Goal: Information Seeking & Learning: Learn about a topic

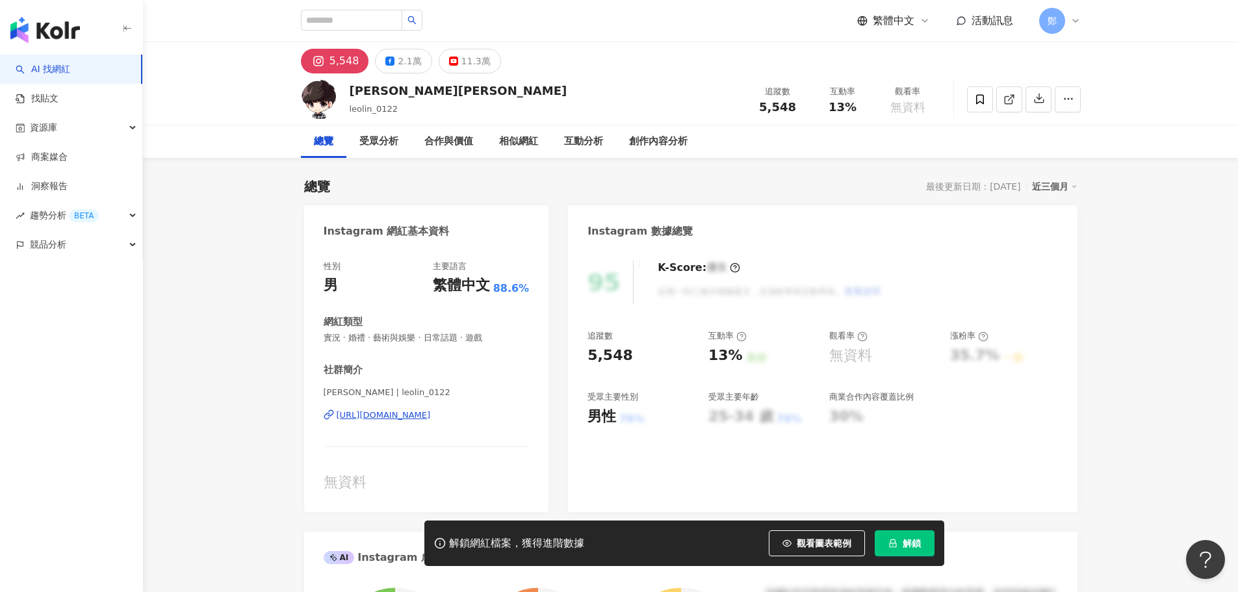
click at [431, 418] on div "https://www.instagram.com/leolin_0122/" at bounding box center [383, 415] width 94 height 12
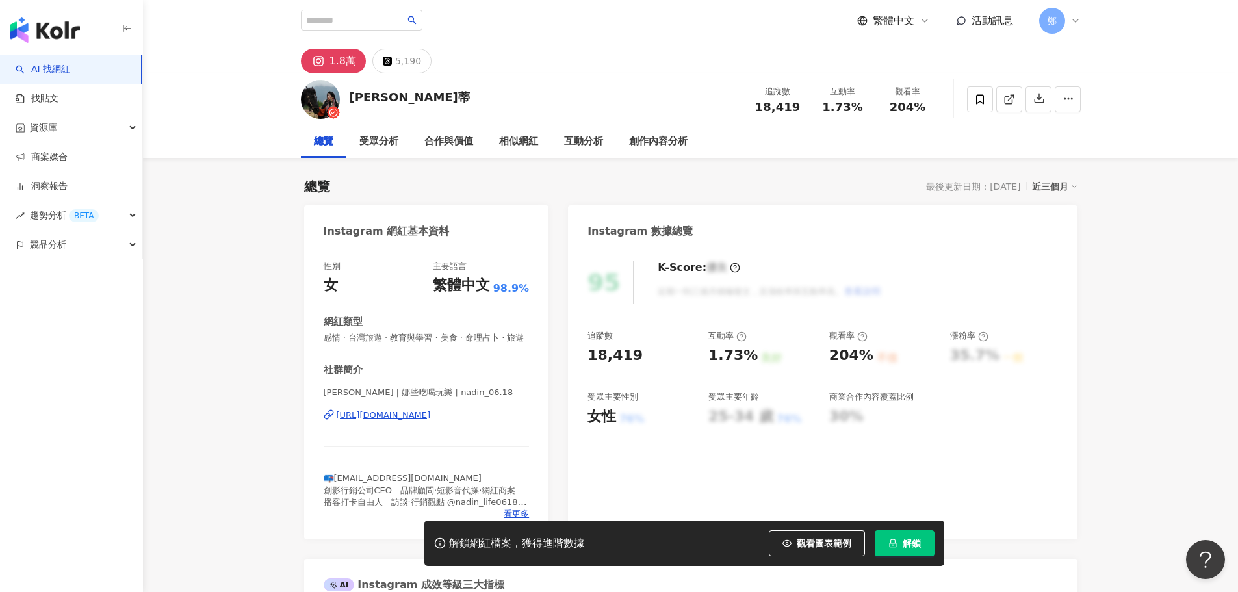
click at [431, 421] on div "https://www.instagram.com/nadin_06.18/" at bounding box center [383, 415] width 94 height 12
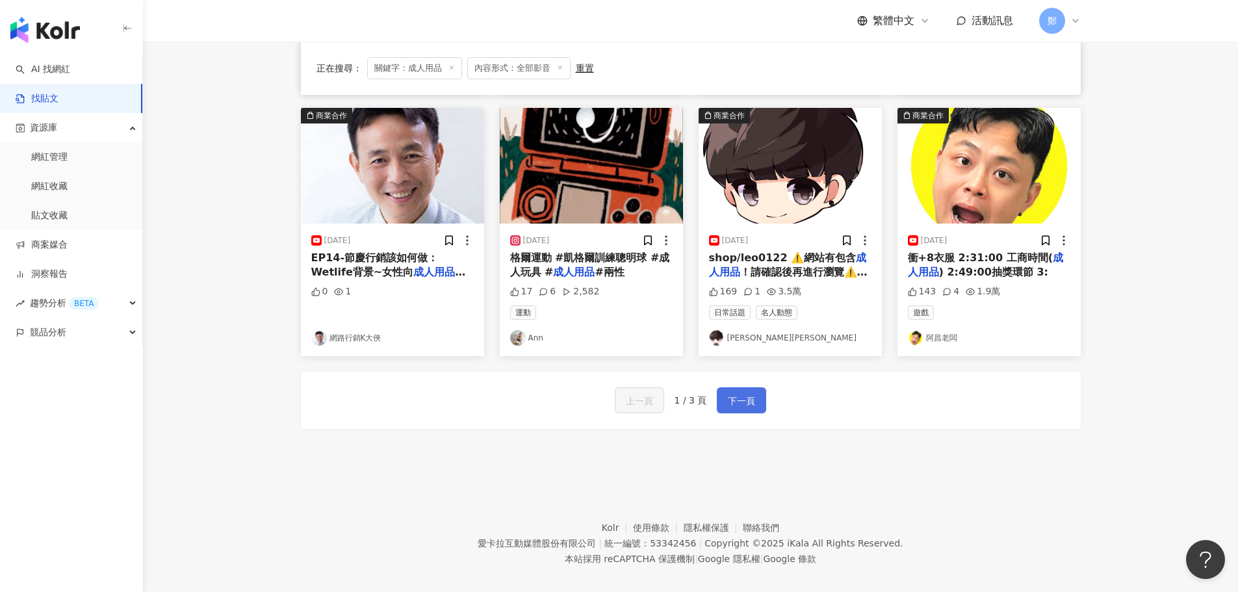
click at [750, 400] on span "下一頁" at bounding box center [741, 401] width 27 height 16
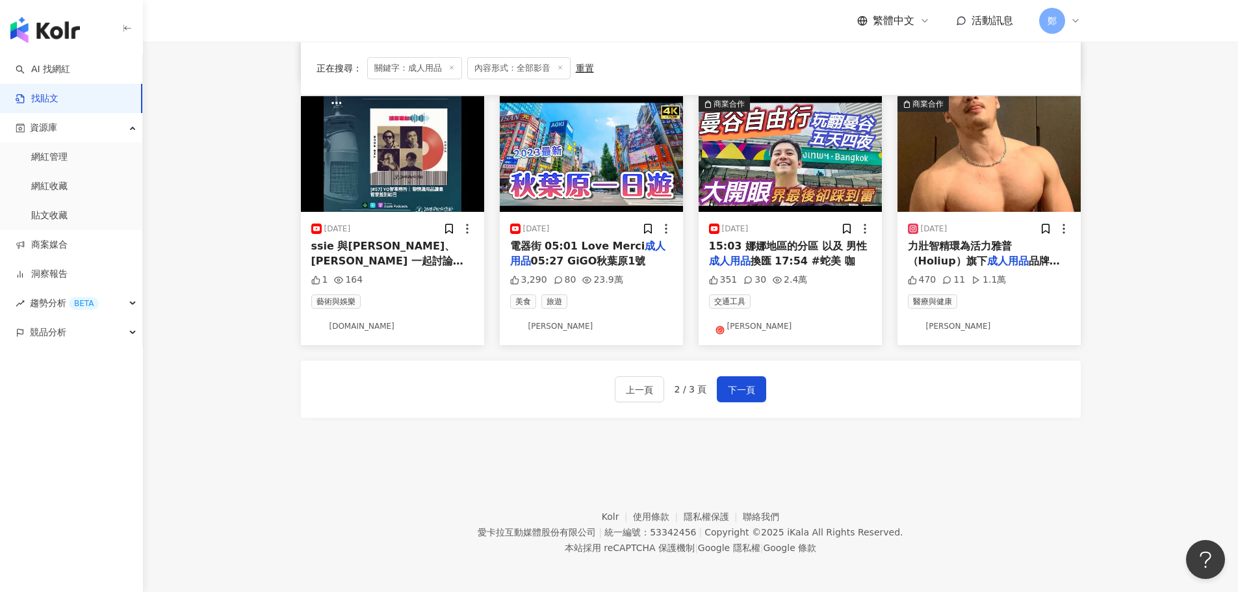
scroll to position [644, 0]
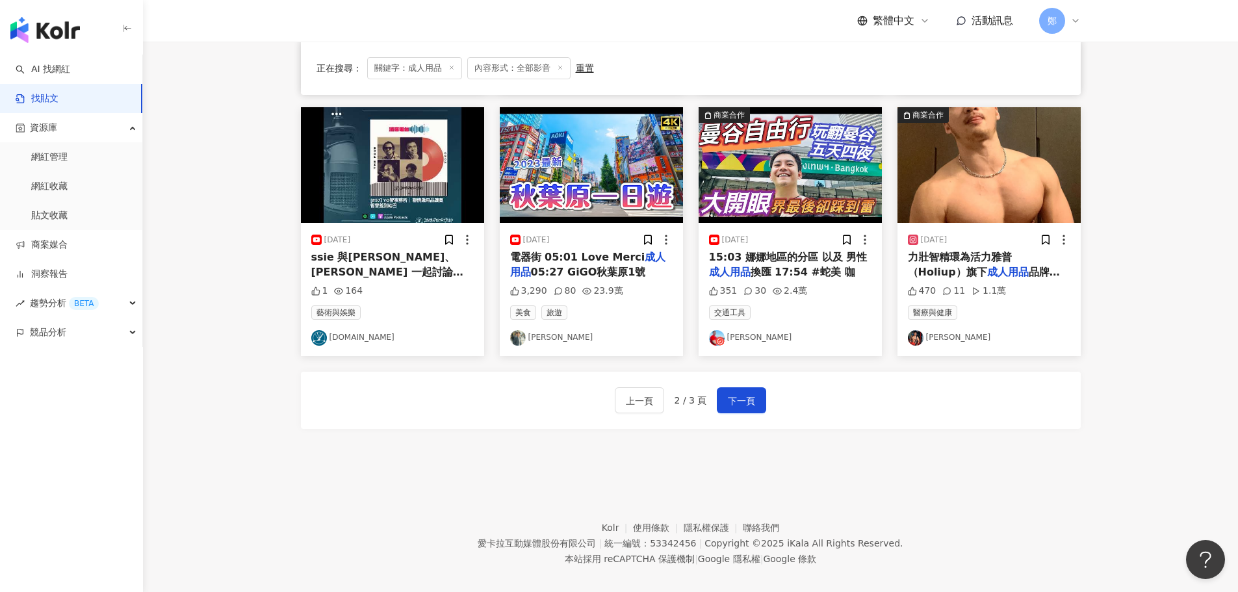
click at [735, 342] on link "部屋隆" at bounding box center [790, 338] width 162 height 16
click at [966, 349] on div "2025/3/3 力壯智精環為活力雅普（Holiup）旗下 成人用品 品牌，集結多位資深泌尿專科醫生、 470 11 1.1萬 醫療與健康 Zachary C…" at bounding box center [988, 289] width 183 height 133
click at [969, 344] on link "Zachary Chen" at bounding box center [989, 338] width 162 height 16
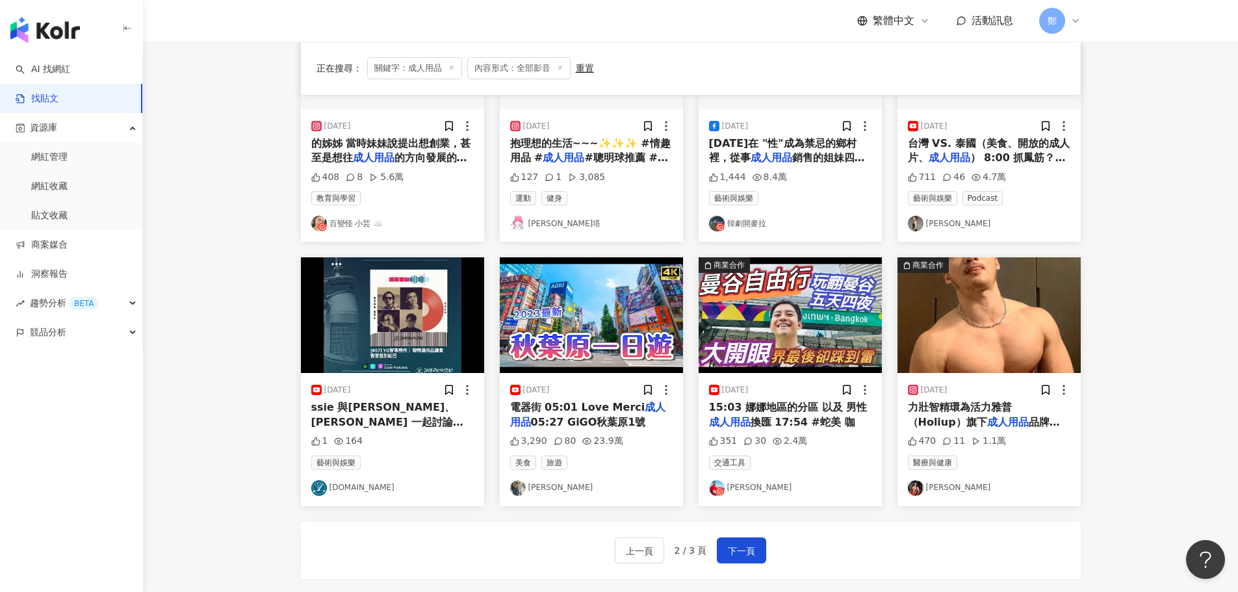
scroll to position [384, 0]
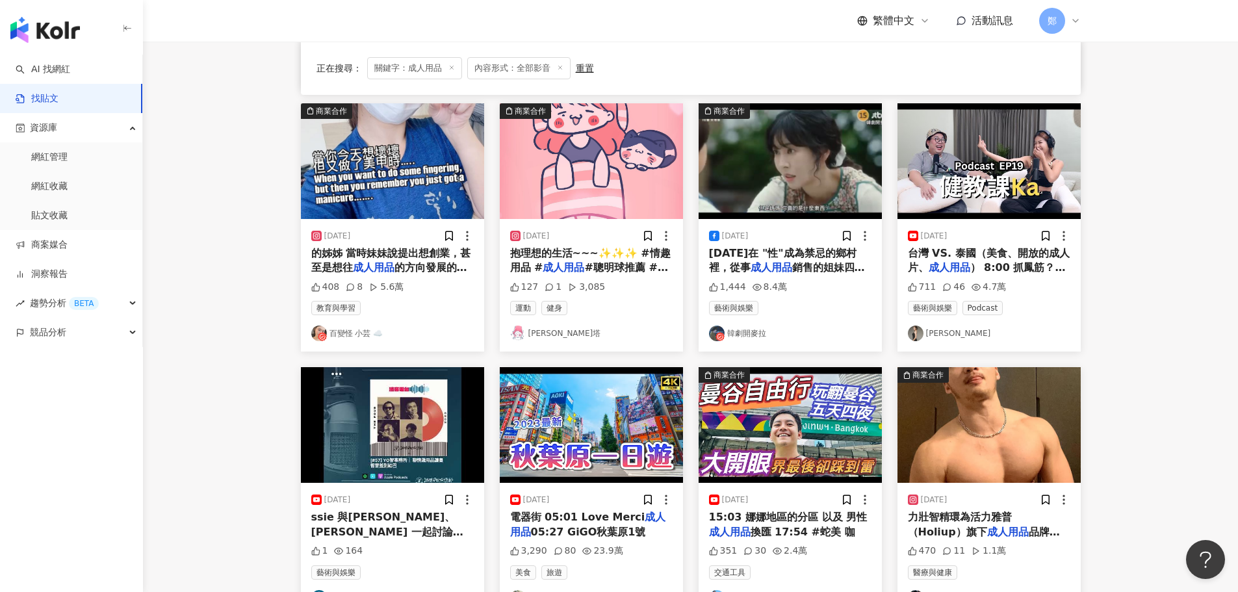
click at [540, 330] on link "Yetta Wen 耶塔" at bounding box center [591, 333] width 162 height 16
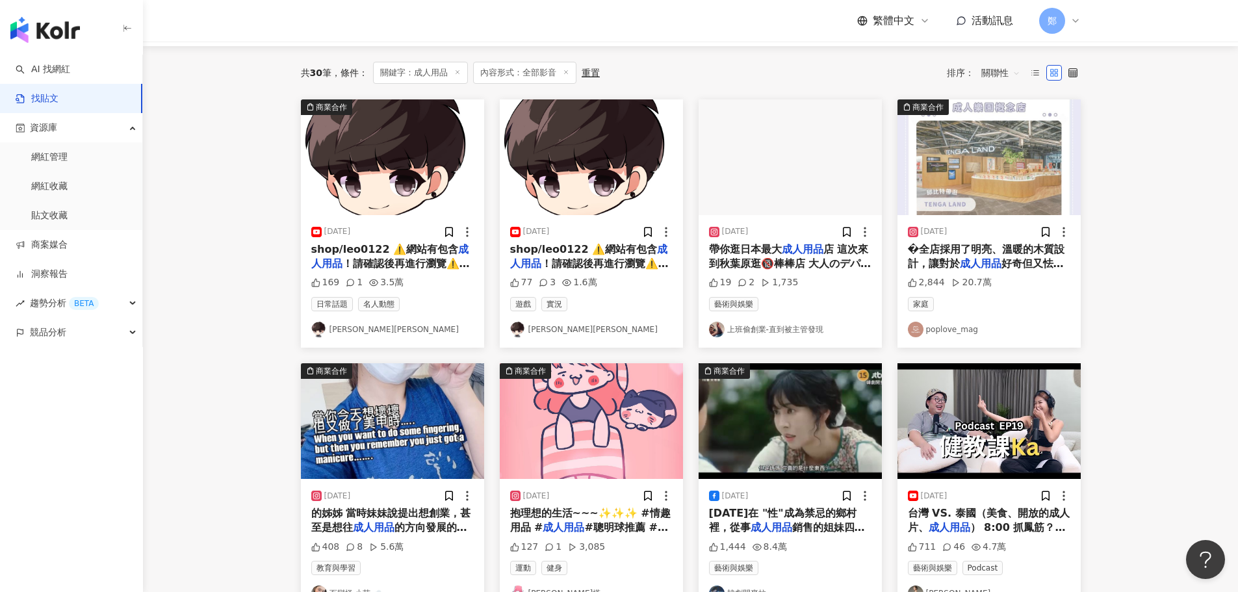
scroll to position [59, 0]
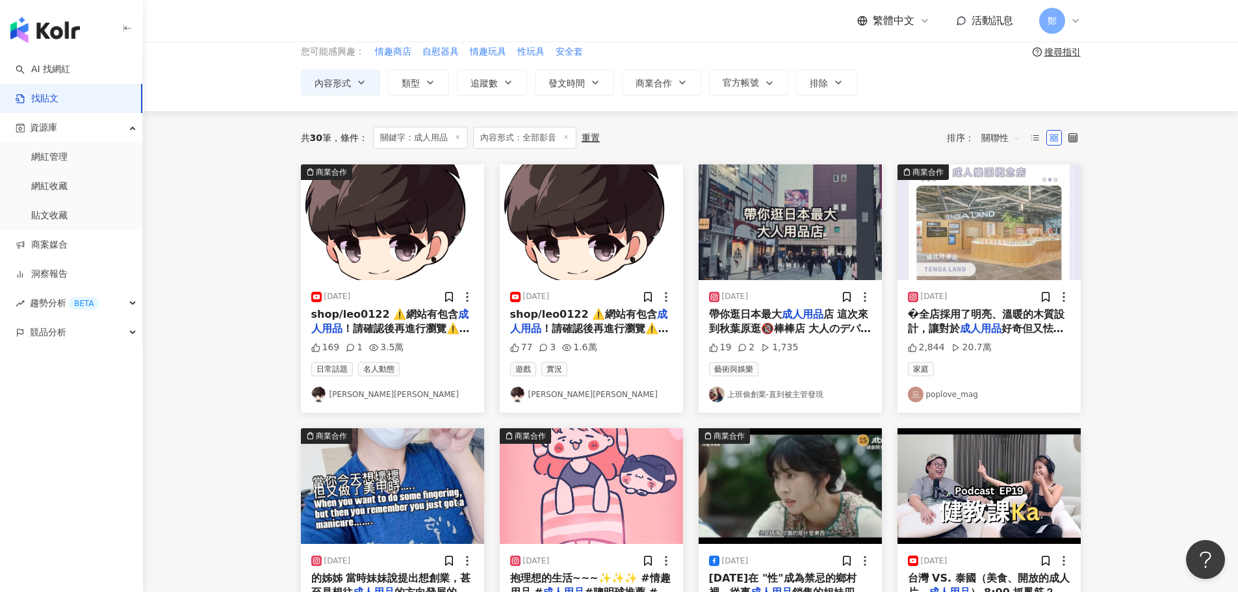
click at [539, 393] on link "Leo里歐" at bounding box center [591, 395] width 162 height 16
click at [598, 241] on img "button" at bounding box center [591, 222] width 183 height 116
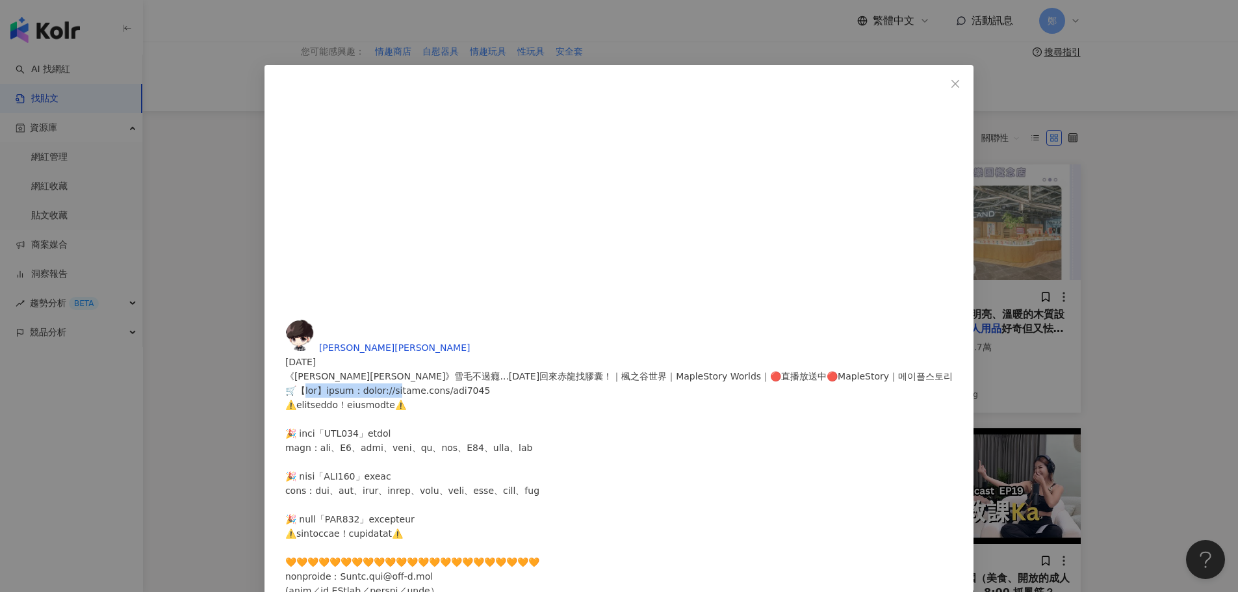
drag, startPoint x: 669, startPoint y: 181, endPoint x: 794, endPoint y: 181, distance: 124.7
drag, startPoint x: 662, startPoint y: 202, endPoint x: 788, endPoint y: 201, distance: 126.0
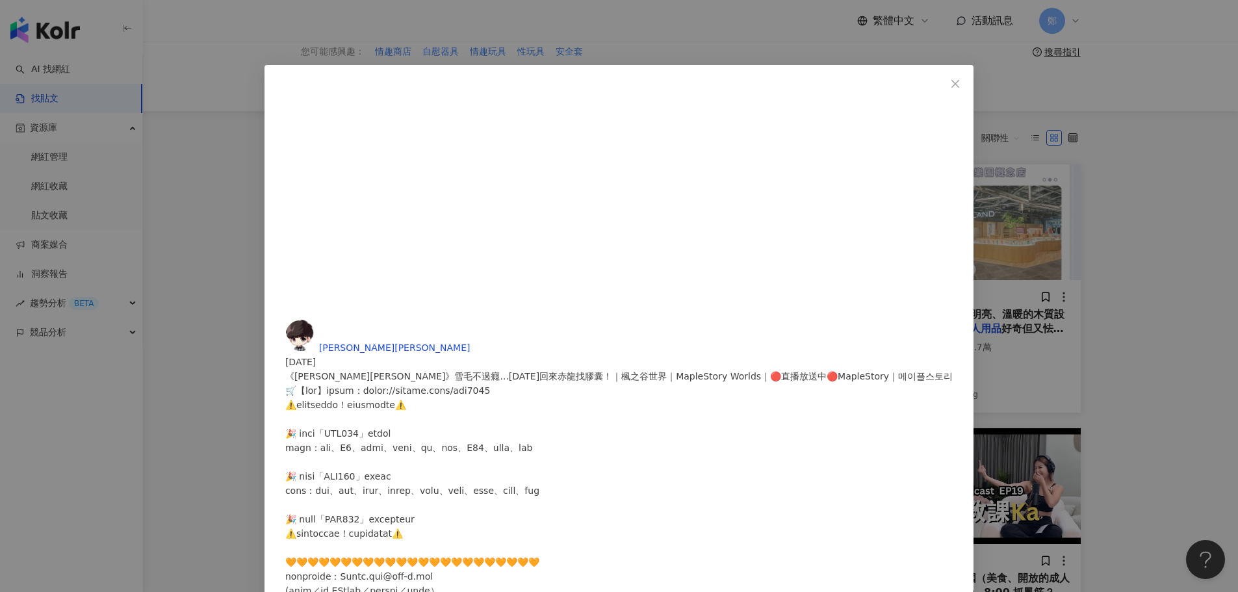
drag, startPoint x: 675, startPoint y: 228, endPoint x: 740, endPoint y: 226, distance: 65.0
drag, startPoint x: 646, startPoint y: 114, endPoint x: 787, endPoint y: 131, distance: 142.6
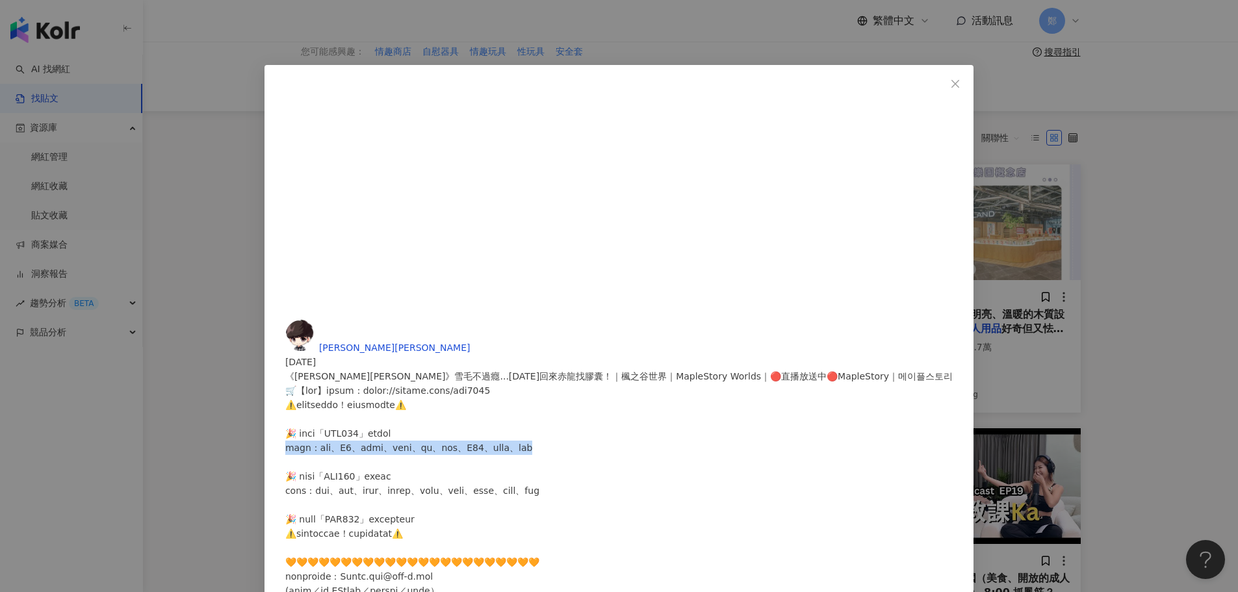
drag, startPoint x: 646, startPoint y: 109, endPoint x: 772, endPoint y: 129, distance: 127.5
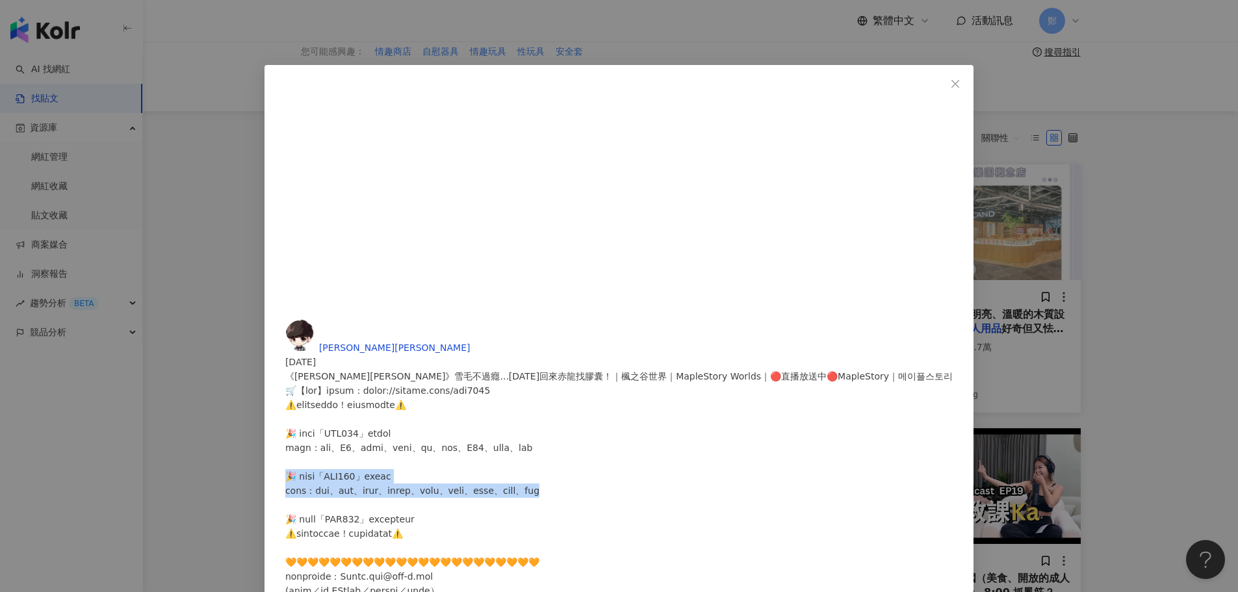
drag, startPoint x: 646, startPoint y: 157, endPoint x: 839, endPoint y: 186, distance: 195.2
click at [1076, 231] on div "Leo里歐 2025/6/19 《Leo里歐》雪毛不過癮...今天回來赤龍找膠囊！｜楓之谷世界｜MapleStory Worlds｜🔴直播放送中🔴MapleS…" at bounding box center [619, 296] width 1238 height 592
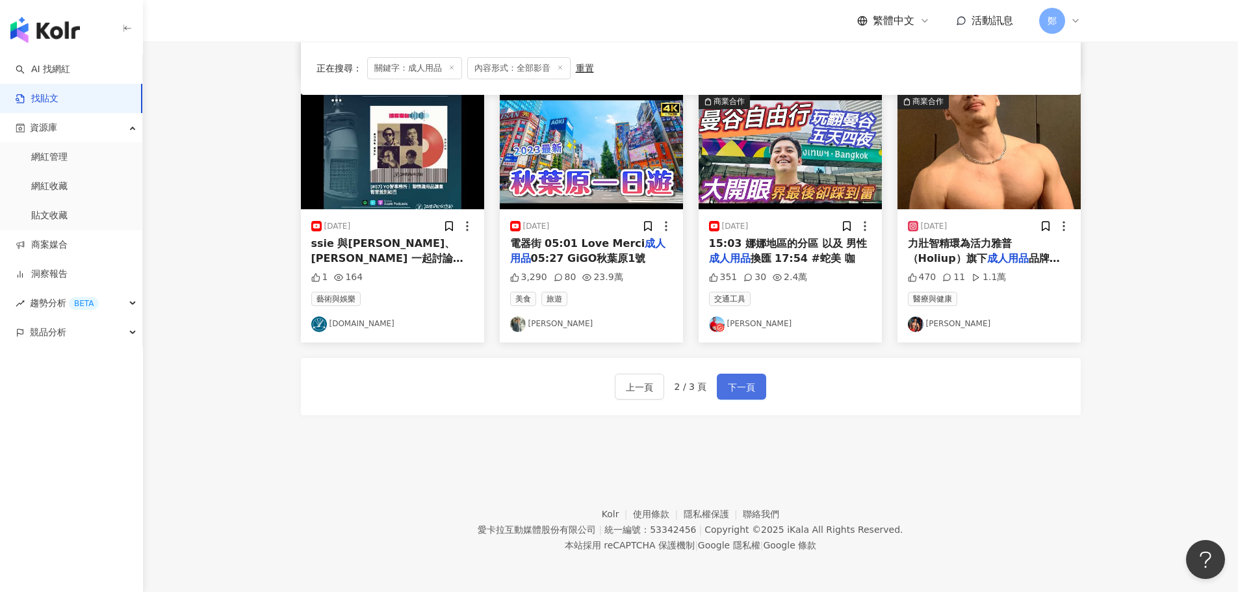
click at [750, 387] on span "下一頁" at bounding box center [741, 387] width 27 height 16
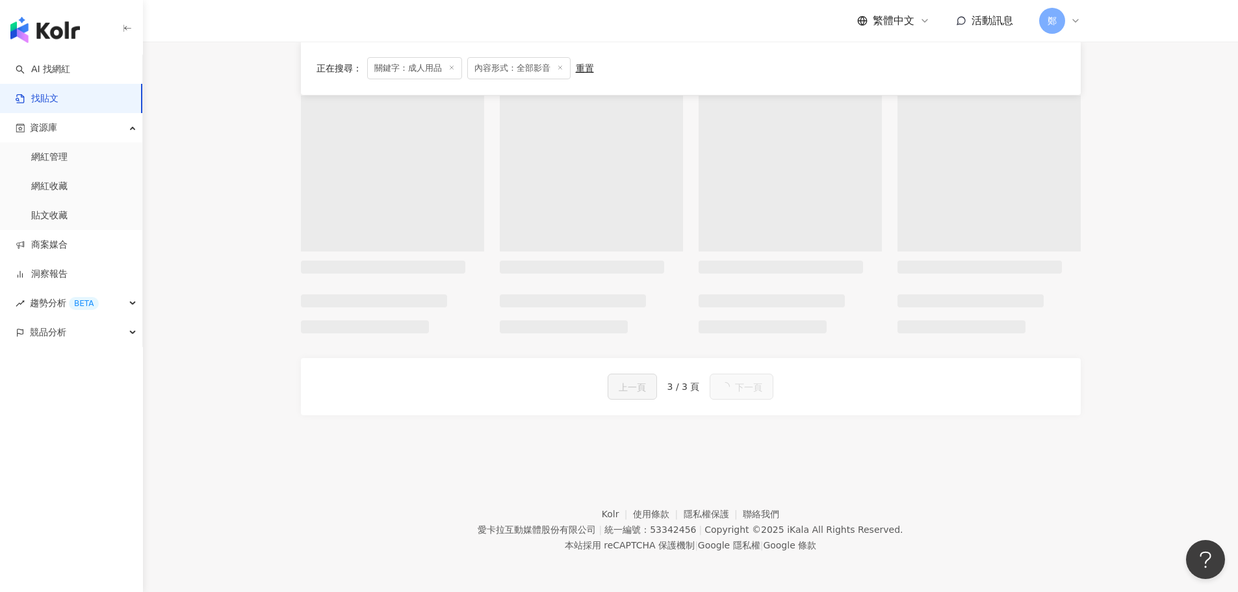
scroll to position [400, 0]
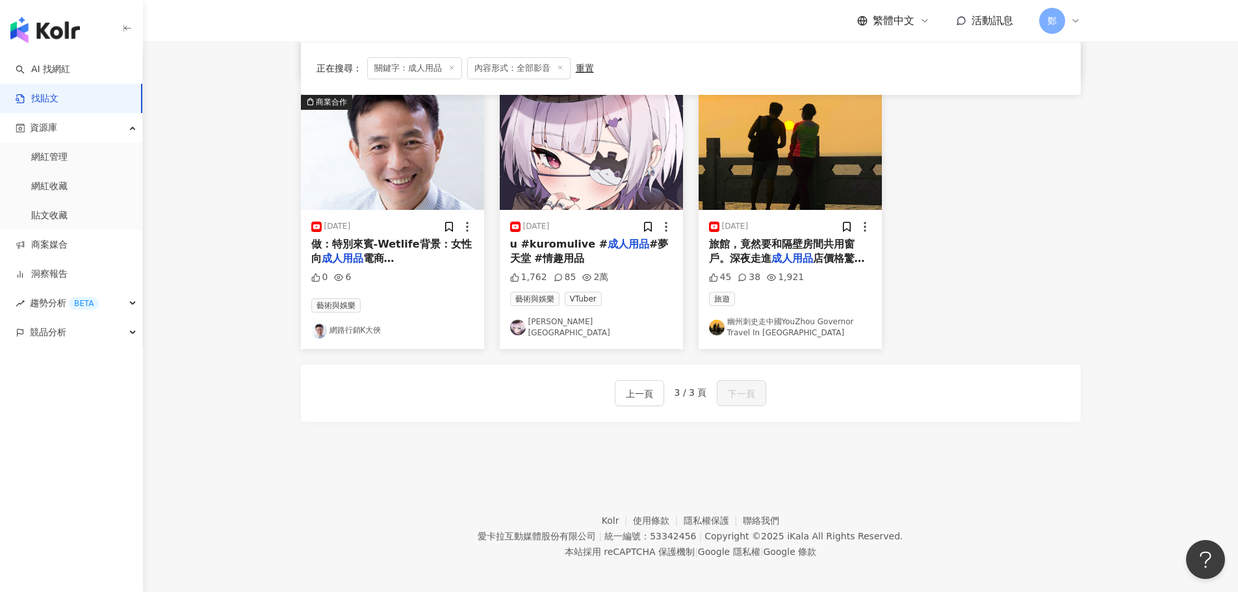
click at [904, 472] on footer "Kolr 使用條款 隱私權保護 聯絡我們 愛卡拉互動媒體股份有限公司 | 統一編號：53342456 | Copyright © 2025 iKala All…" at bounding box center [690, 526] width 1095 height 144
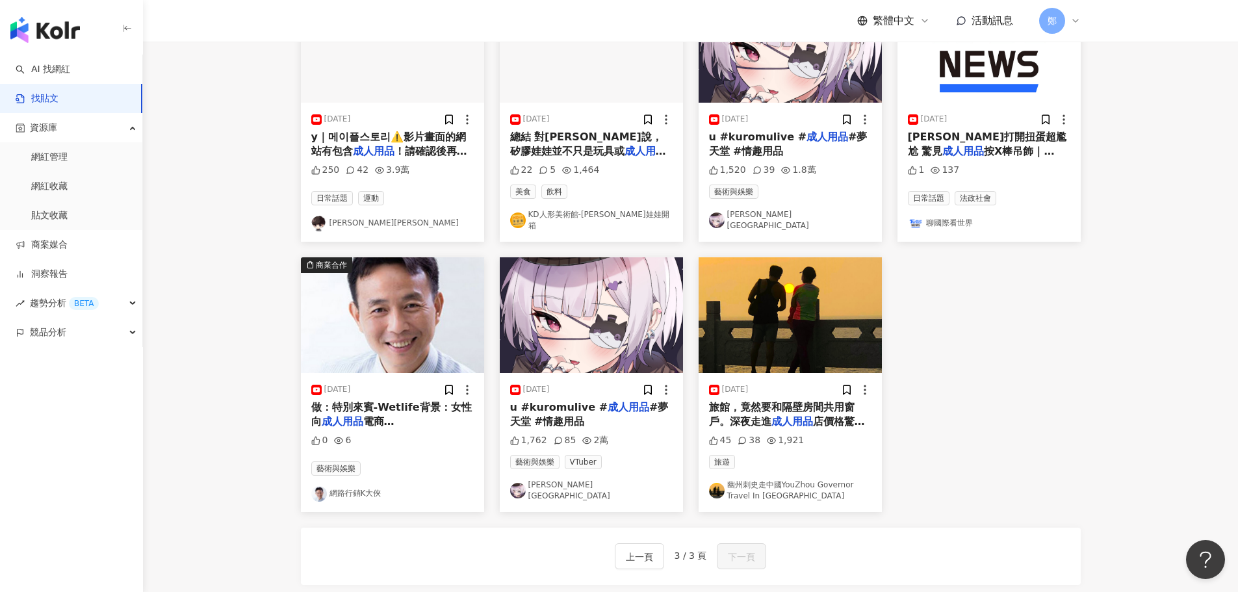
scroll to position [75, 0]
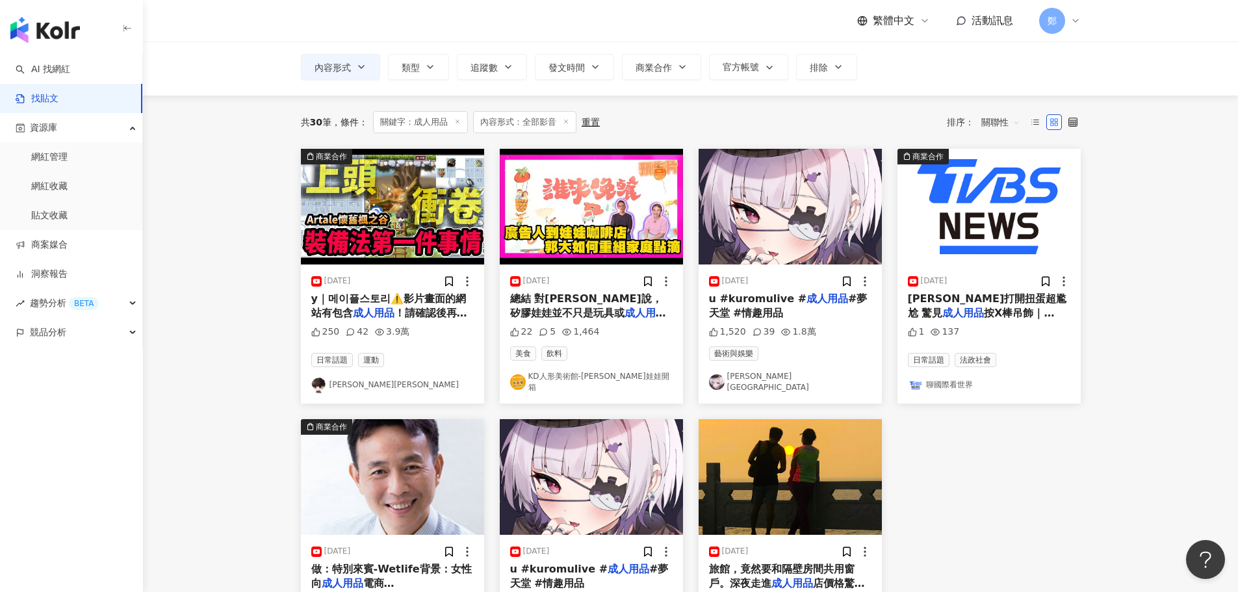
click at [58, 103] on link "找貼文" at bounding box center [37, 98] width 43 height 13
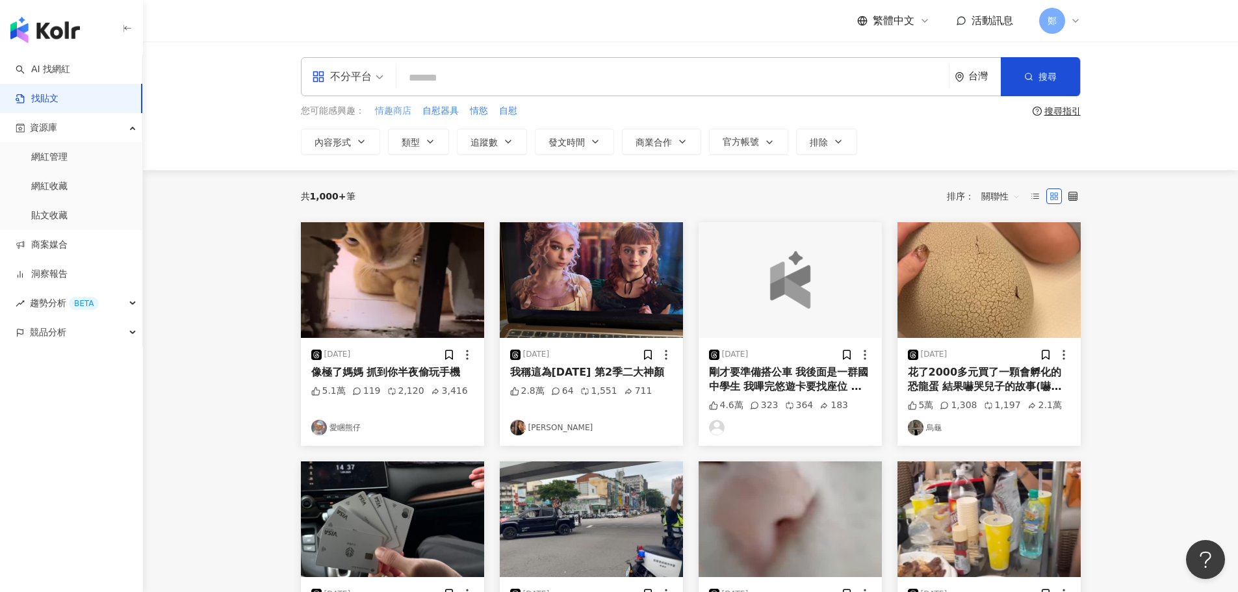
click at [409, 111] on span "情趣商店" at bounding box center [393, 111] width 36 height 13
type input "****"
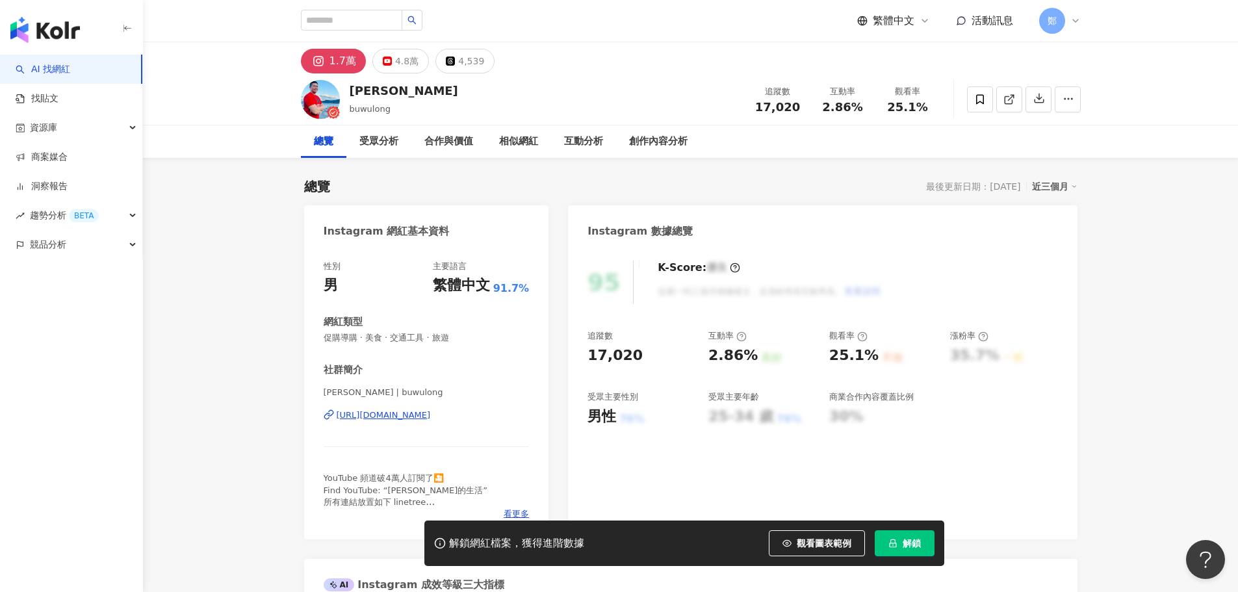
click at [431, 417] on div "https://www.instagram.com/buwulong/" at bounding box center [383, 415] width 94 height 12
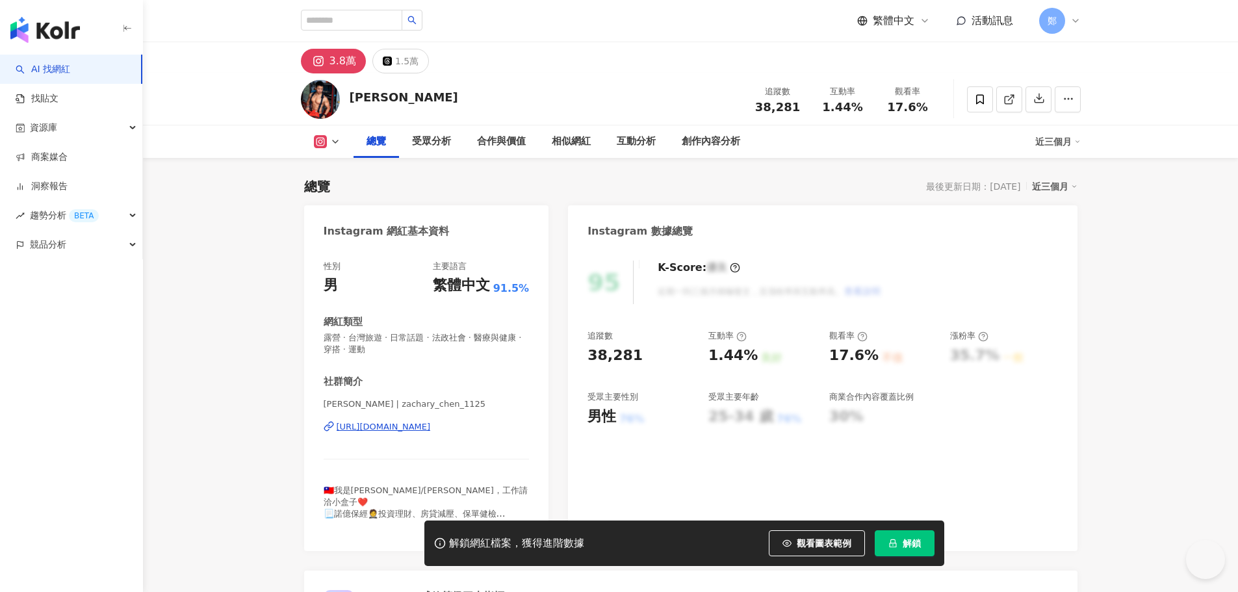
click at [473, 418] on div "[PERSON_NAME] | zachary_chen_1125 [URL][DOMAIN_NAME]" at bounding box center [427, 436] width 206 height 76
click at [431, 424] on div "[URL][DOMAIN_NAME]" at bounding box center [383, 427] width 94 height 12
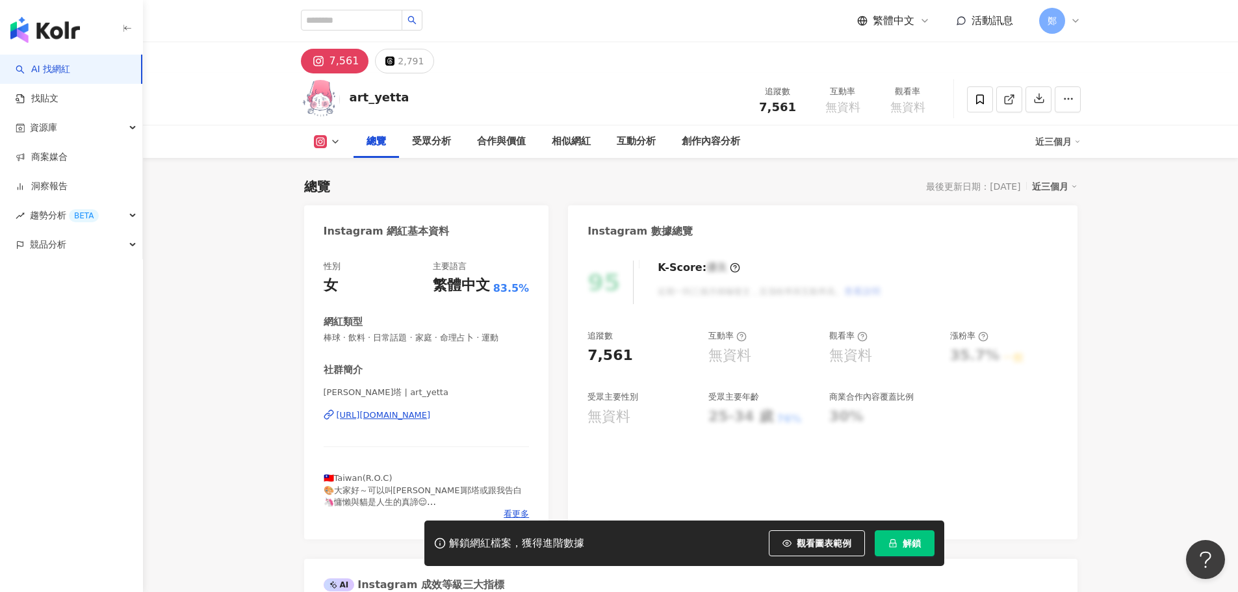
click at [431, 414] on div "[URL][DOMAIN_NAME]" at bounding box center [383, 415] width 94 height 12
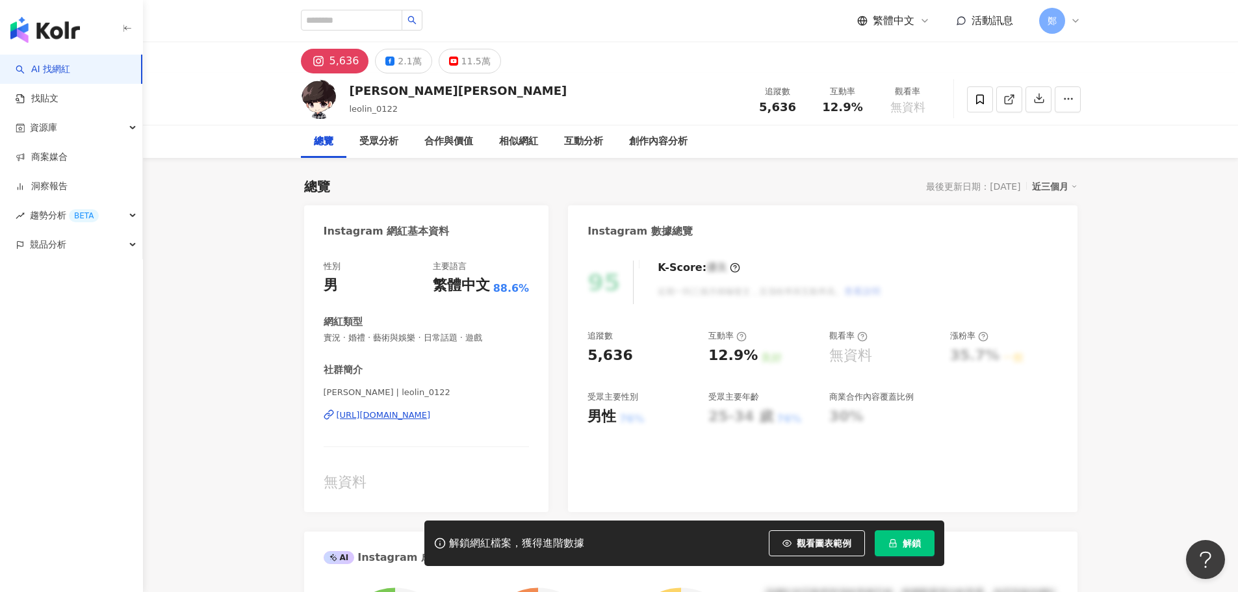
click at [470, 60] on div "11.5萬" at bounding box center [475, 61] width 29 height 18
click at [431, 414] on div "https://www.instagram.com/leolin_0122/" at bounding box center [383, 415] width 94 height 12
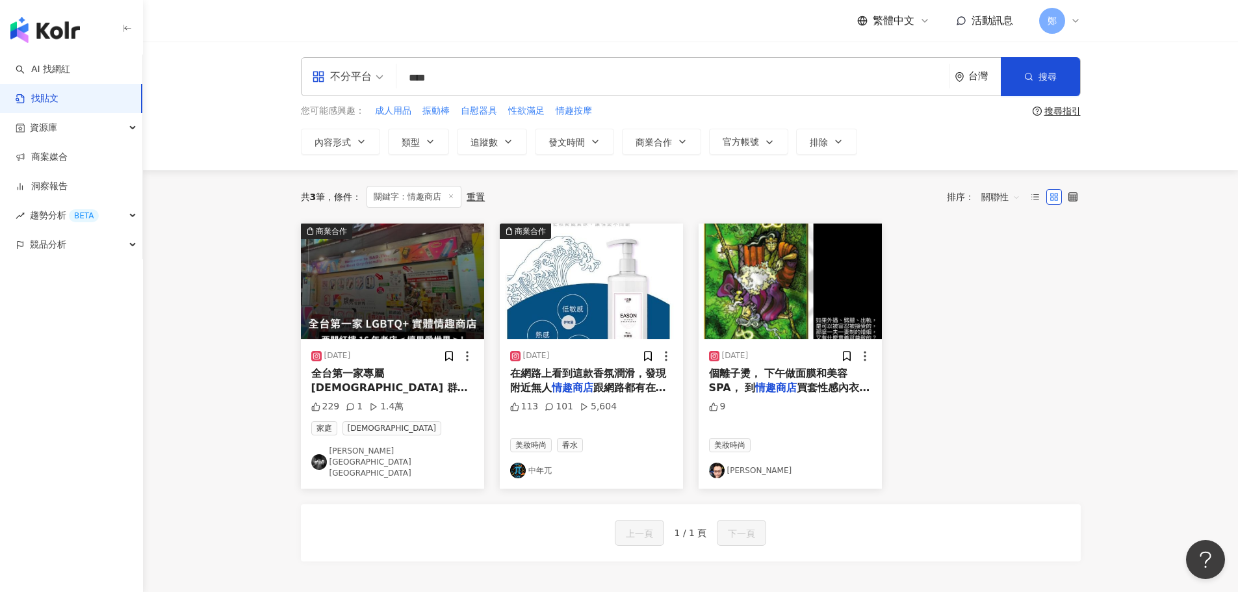
click at [429, 461] on link "西門街力 XIMEN STREET POWER" at bounding box center [392, 462] width 162 height 32
drag, startPoint x: 306, startPoint y: 64, endPoint x: 252, endPoint y: 58, distance: 54.2
click at [253, 58] on div "不分平台 情趣商店 **** 台灣 搜尋 您可能感興趣： 成人用品 振動棒 自慰器具 性欲滿足 情趣按摩 搜尋指引 內容形式 類型 追蹤數 發文時間 商業合作…" at bounding box center [690, 106] width 1095 height 129
type input "*"
type input "**"
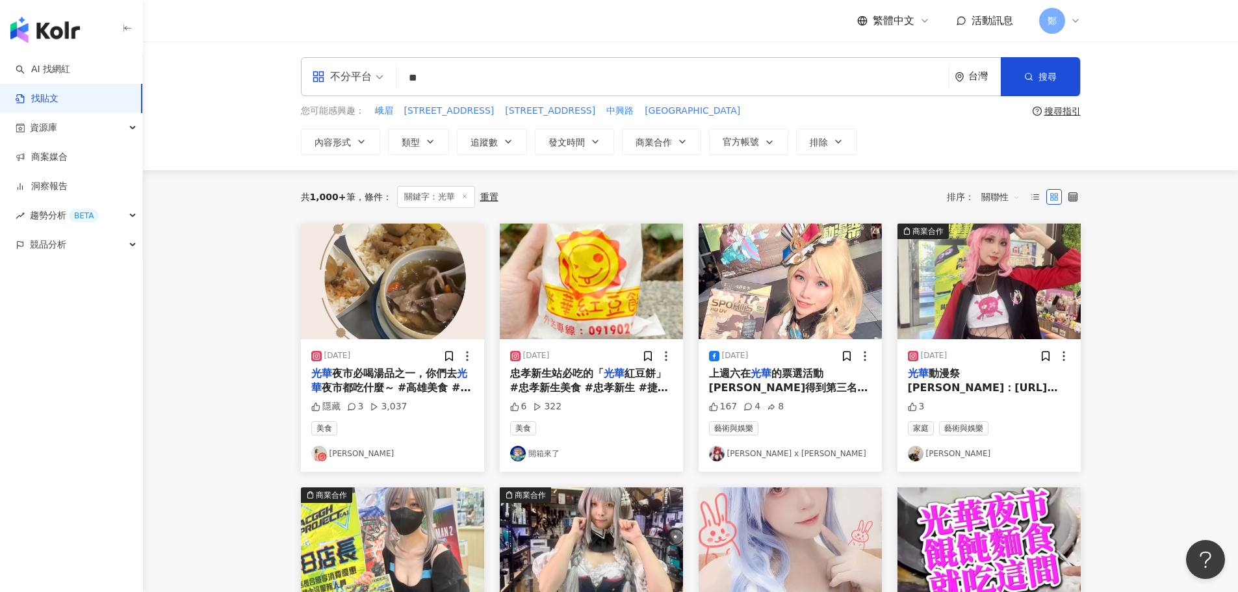
click at [361, 152] on button "內容形式" at bounding box center [340, 142] width 79 height 26
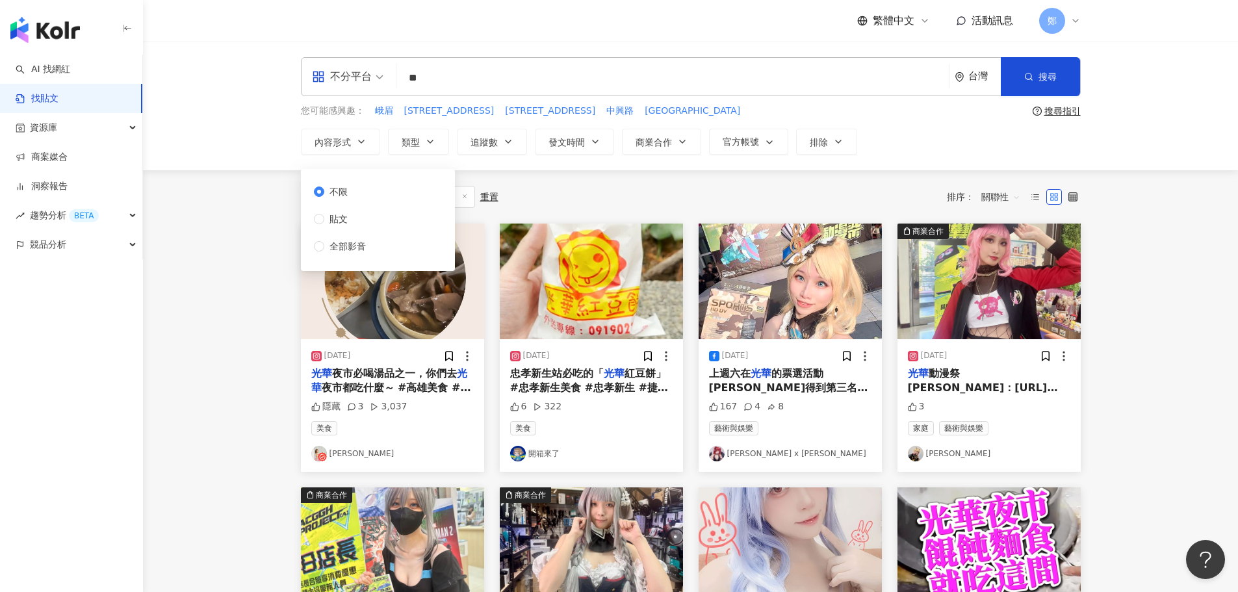
click at [375, 243] on div "不限 貼文 全部影音" at bounding box center [345, 218] width 62 height 69
click at [347, 244] on span "全部影音" at bounding box center [347, 246] width 47 height 14
click at [250, 313] on main "不分平台 ** 台灣 搜尋 您可能感興趣： 峨眉 街57 路55 中興路 清水街 搜尋指引 內容形式 類型 追蹤數 發文時間 商業合作 官方帳號 排除 不限 …" at bounding box center [690, 576] width 1095 height 1069
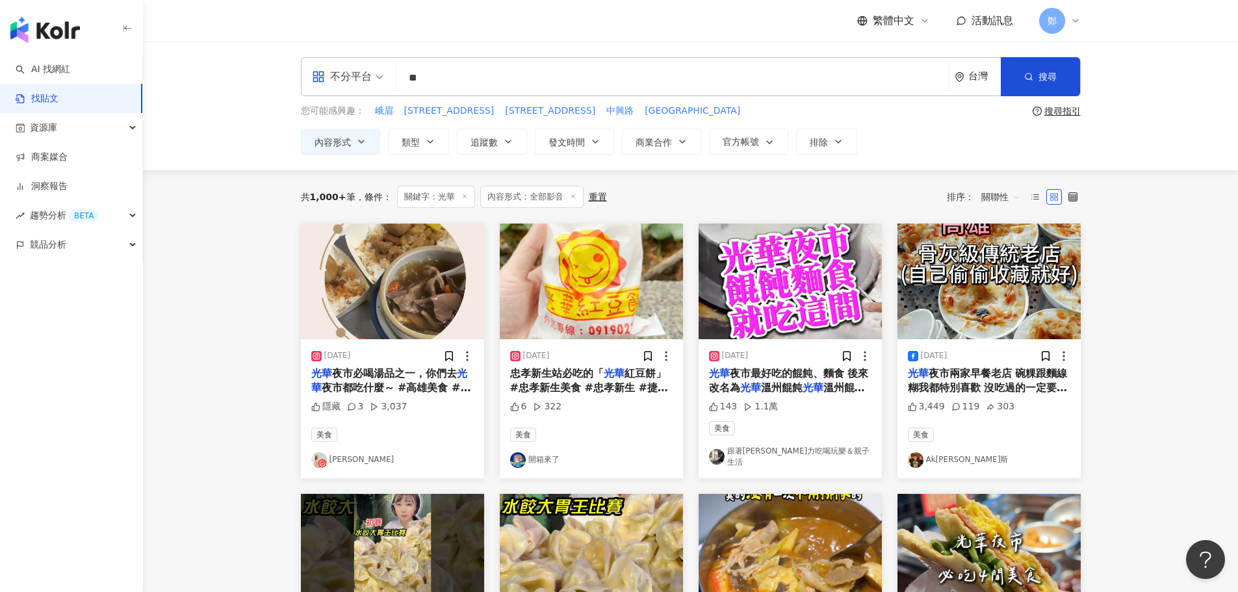
click at [585, 293] on img "button" at bounding box center [591, 281] width 183 height 116
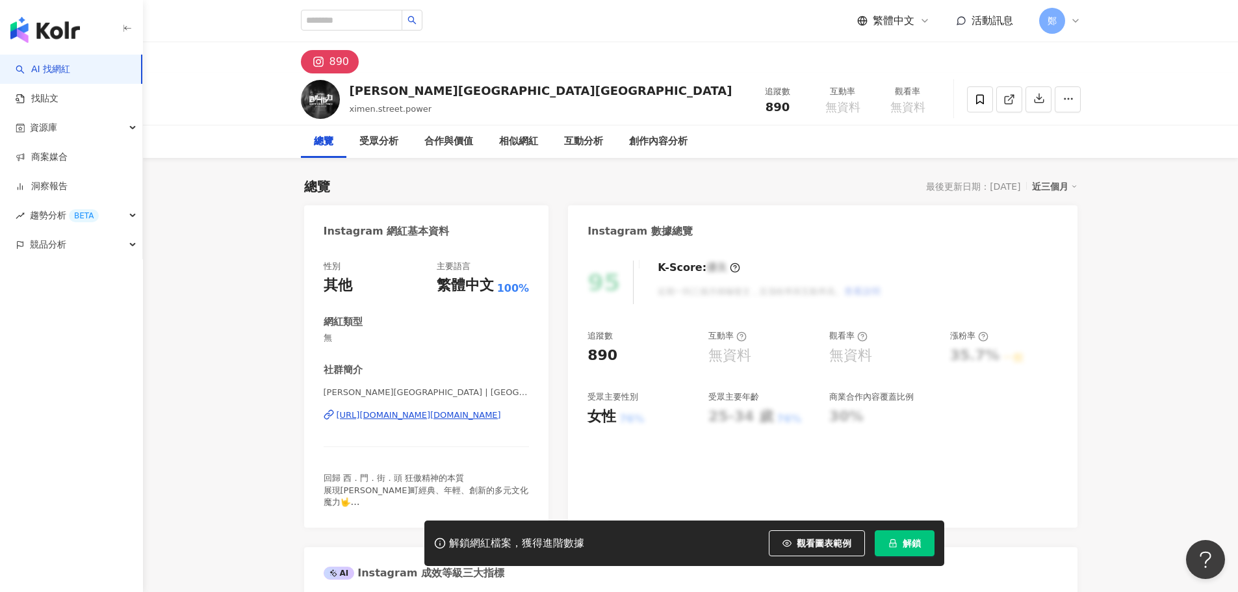
click at [453, 418] on div "[URL][DOMAIN_NAME][DOMAIN_NAME]" at bounding box center [418, 415] width 164 height 12
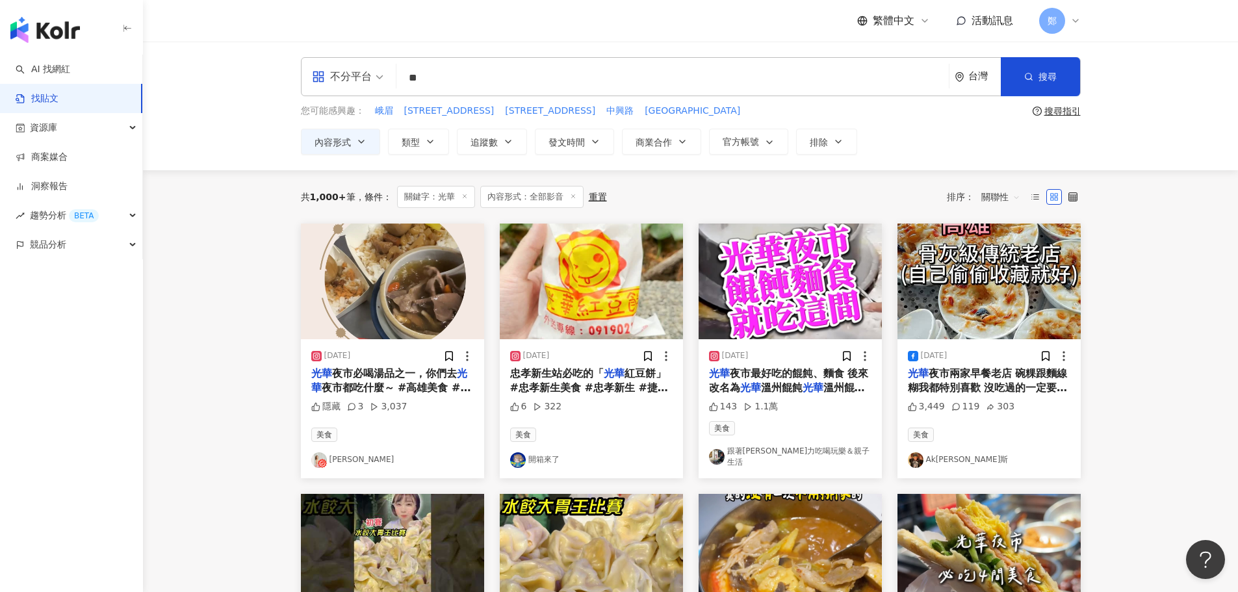
drag, startPoint x: 480, startPoint y: 86, endPoint x: 238, endPoint y: 49, distance: 244.5
click at [238, 49] on div "不分平台 光華 ** 台灣 搜尋 您可能感興趣： 峨眉 街57 路55 中興路 清水街 搜尋指引 內容形式 類型 追蹤數 發文時間 商業合作 官方帳號 排除" at bounding box center [690, 106] width 1095 height 129
type input "**"
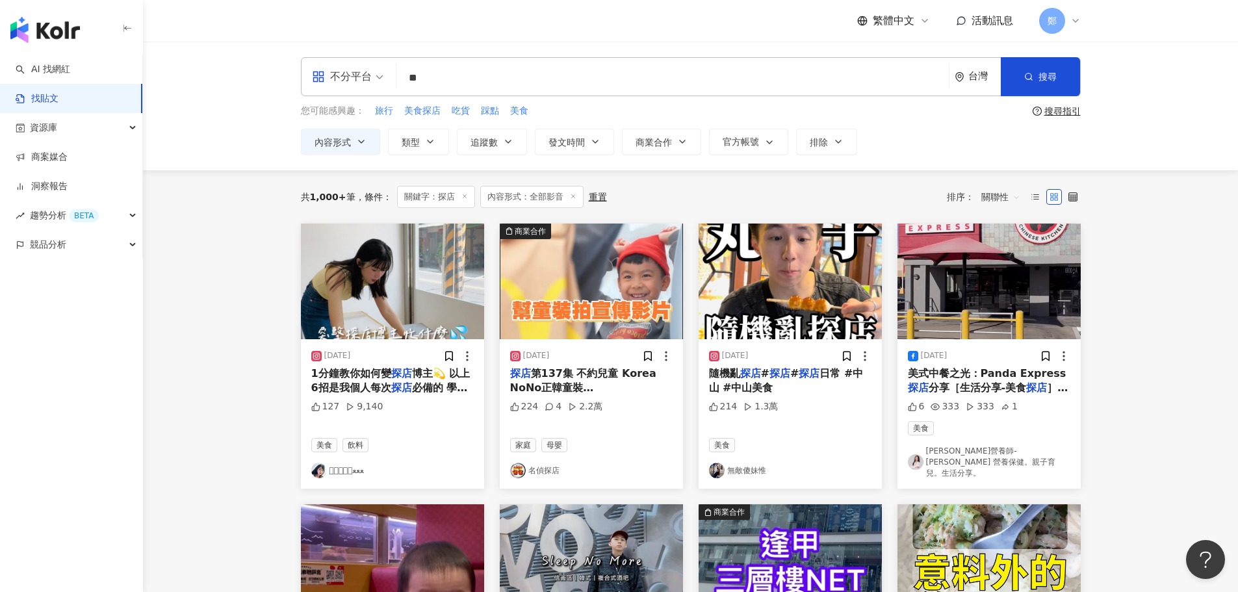
click at [755, 463] on link "無敵傻妹惟" at bounding box center [790, 471] width 162 height 16
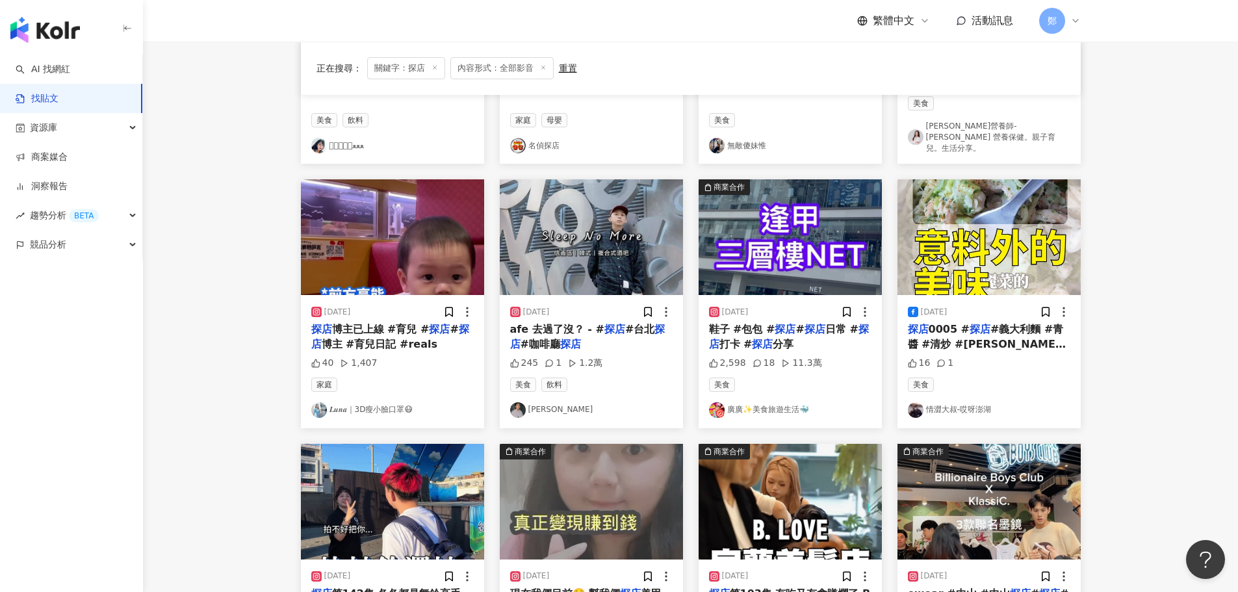
click at [527, 402] on link "Ray" at bounding box center [591, 410] width 162 height 16
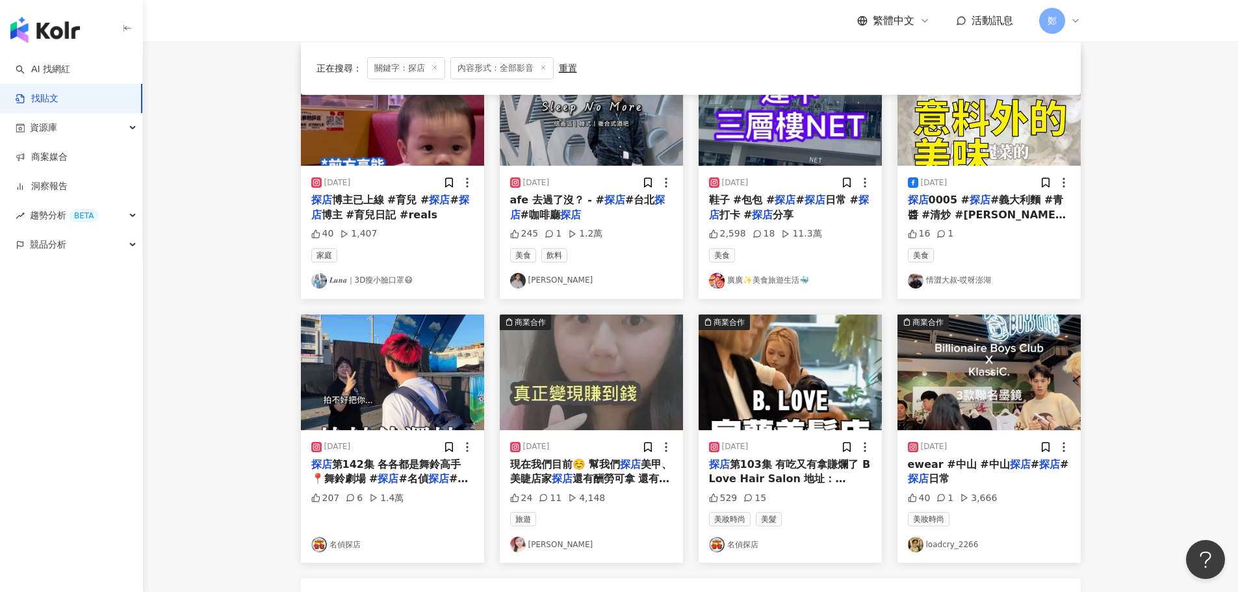
scroll to position [455, 0]
click at [333, 536] on link "名偵探店" at bounding box center [392, 544] width 162 height 16
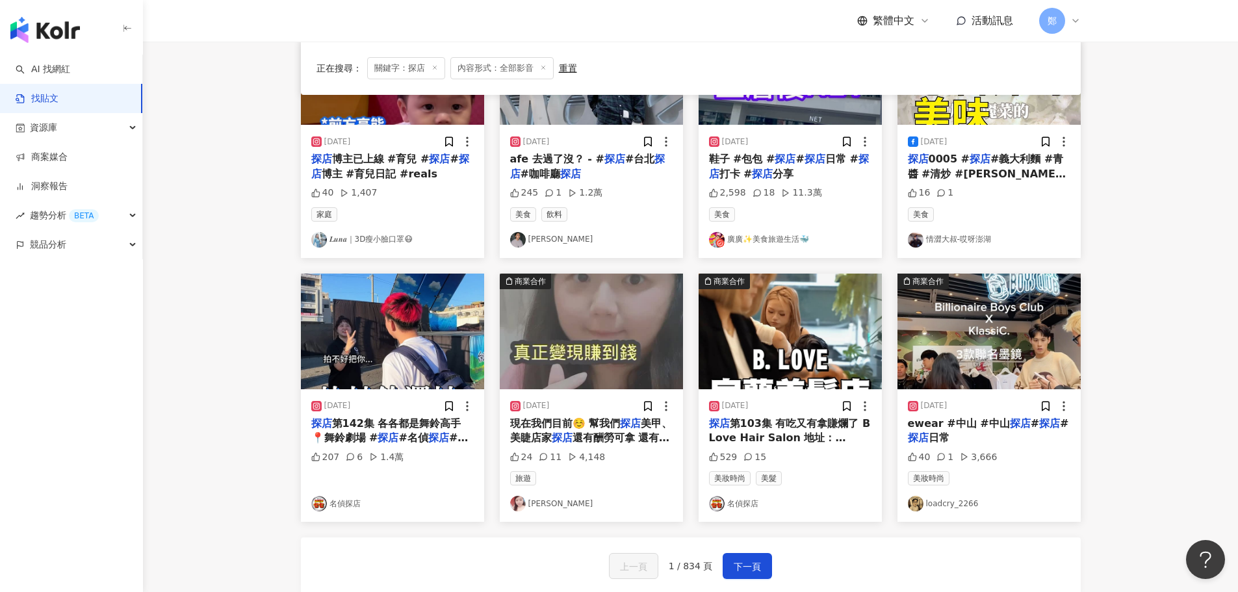
scroll to position [585, 0]
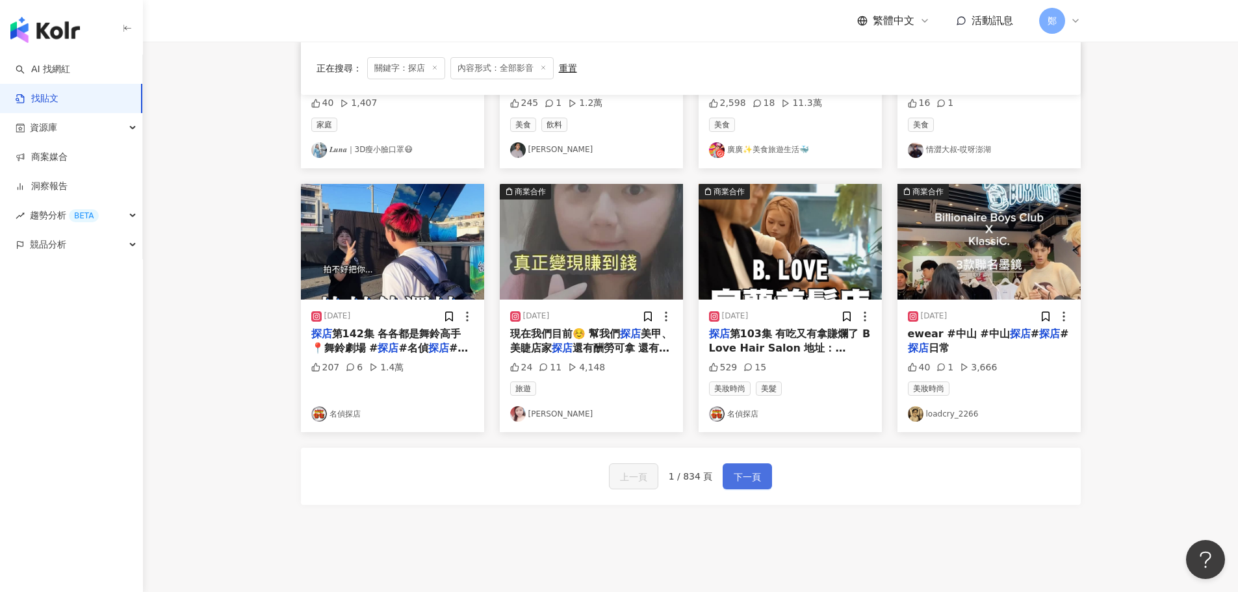
click at [752, 469] on span "下一頁" at bounding box center [746, 477] width 27 height 16
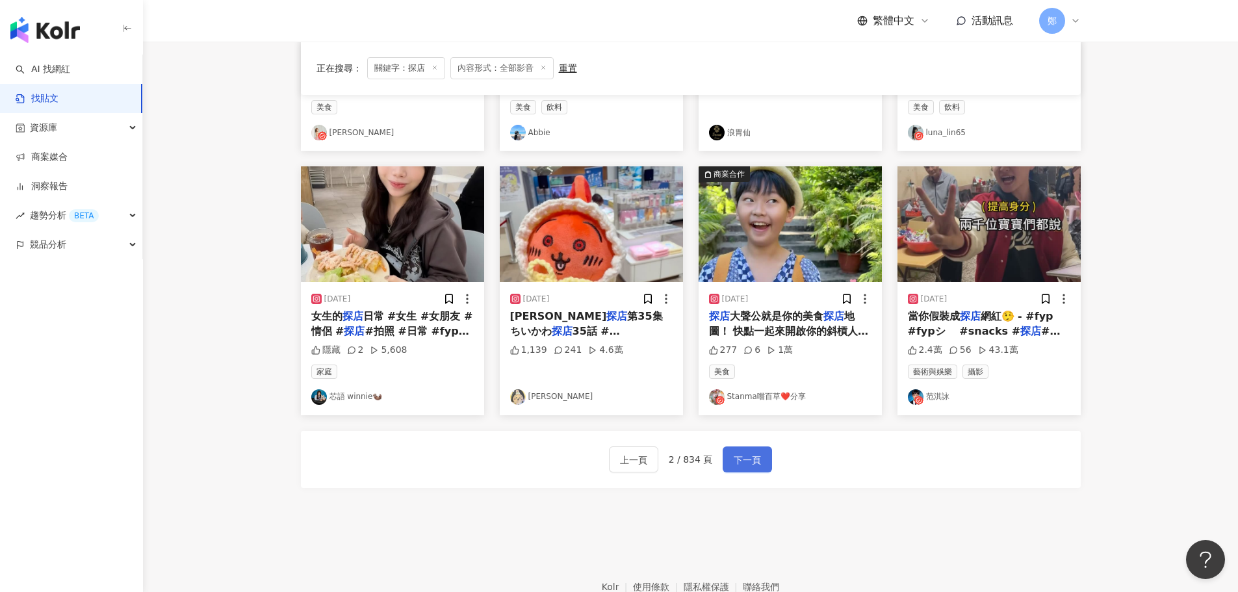
click at [749, 461] on span "下一頁" at bounding box center [746, 460] width 27 height 16
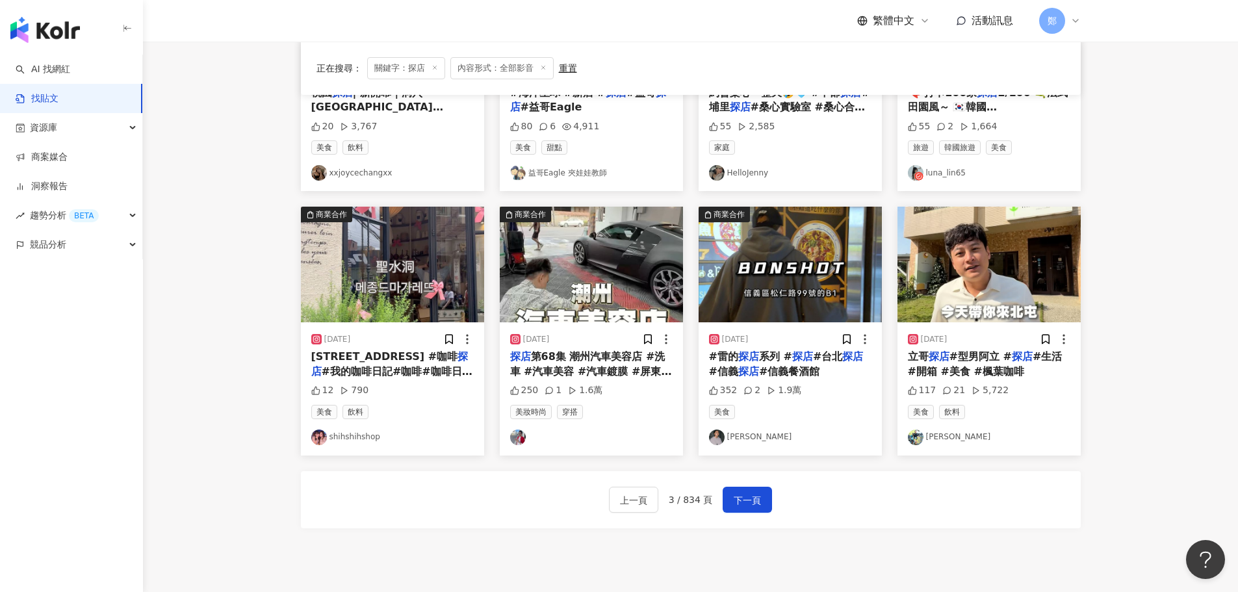
scroll to position [657, 0]
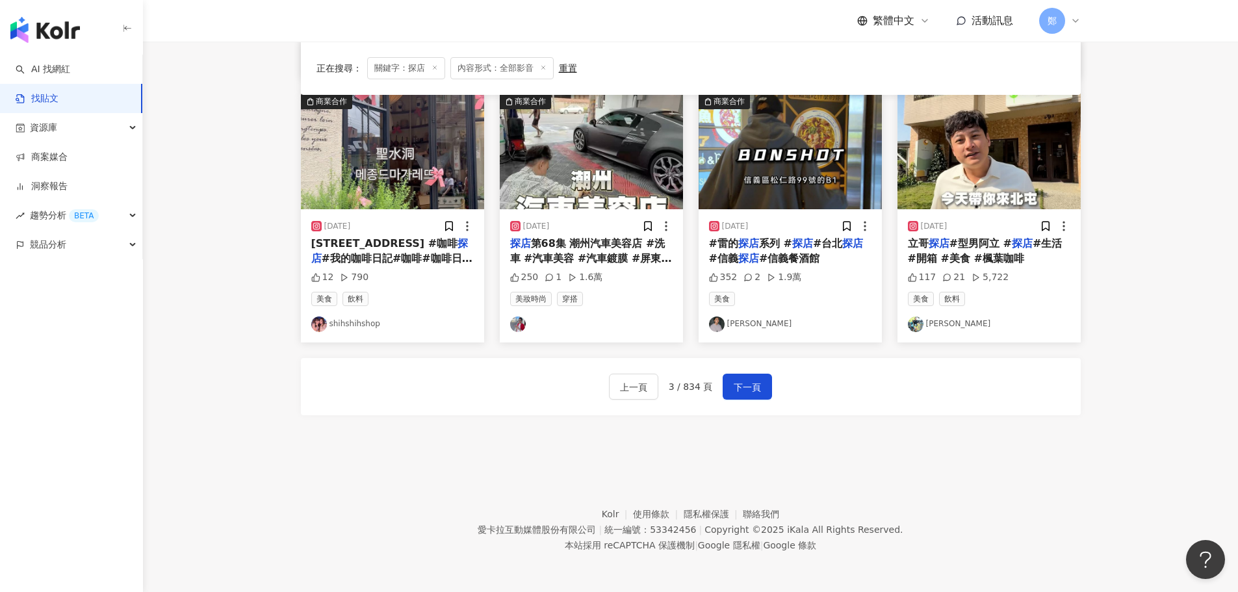
click at [737, 403] on div "上一頁 3 / 834 頁 下一頁" at bounding box center [691, 386] width 780 height 57
click at [747, 383] on span "下一頁" at bounding box center [746, 387] width 27 height 16
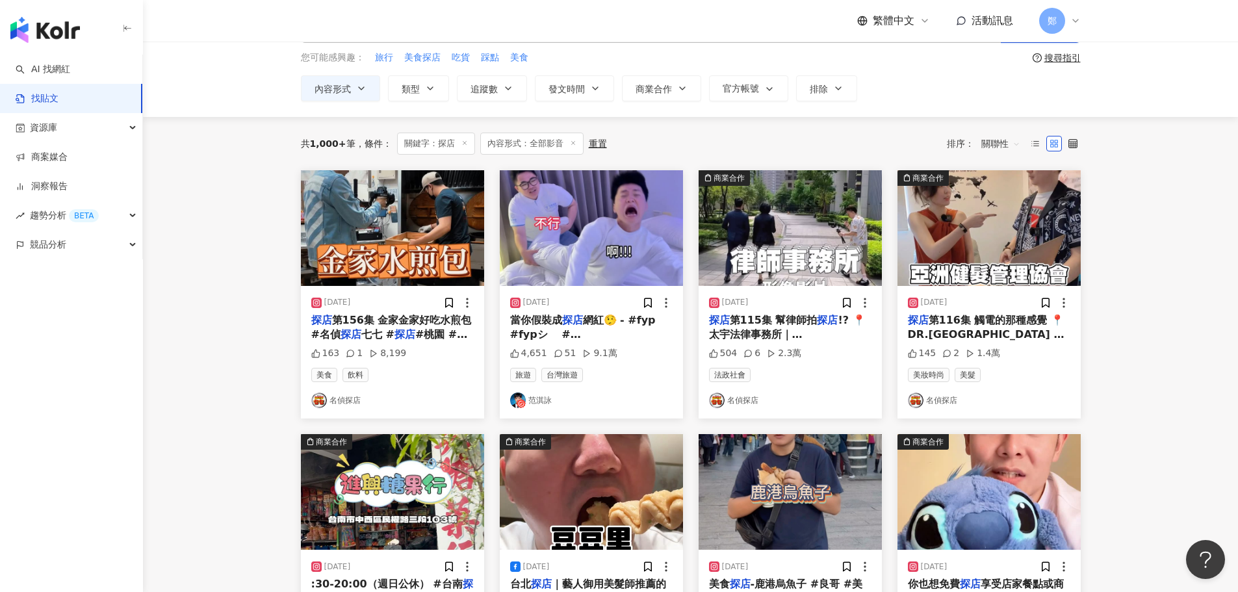
scroll to position [8, 0]
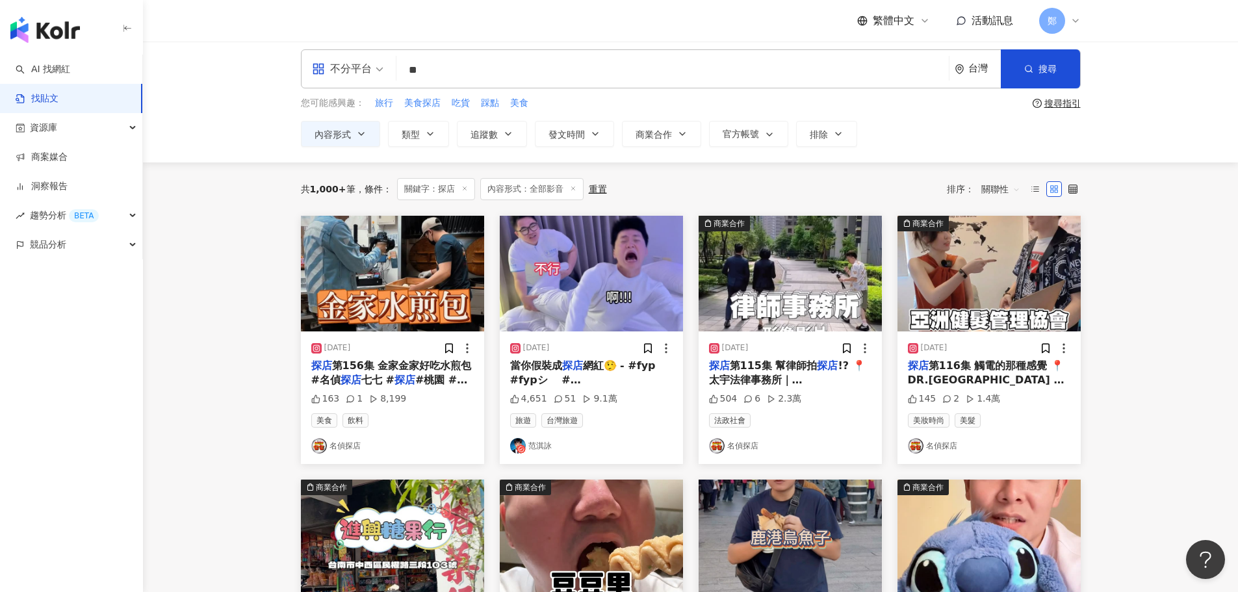
click at [748, 446] on link "名偵探店" at bounding box center [790, 446] width 162 height 16
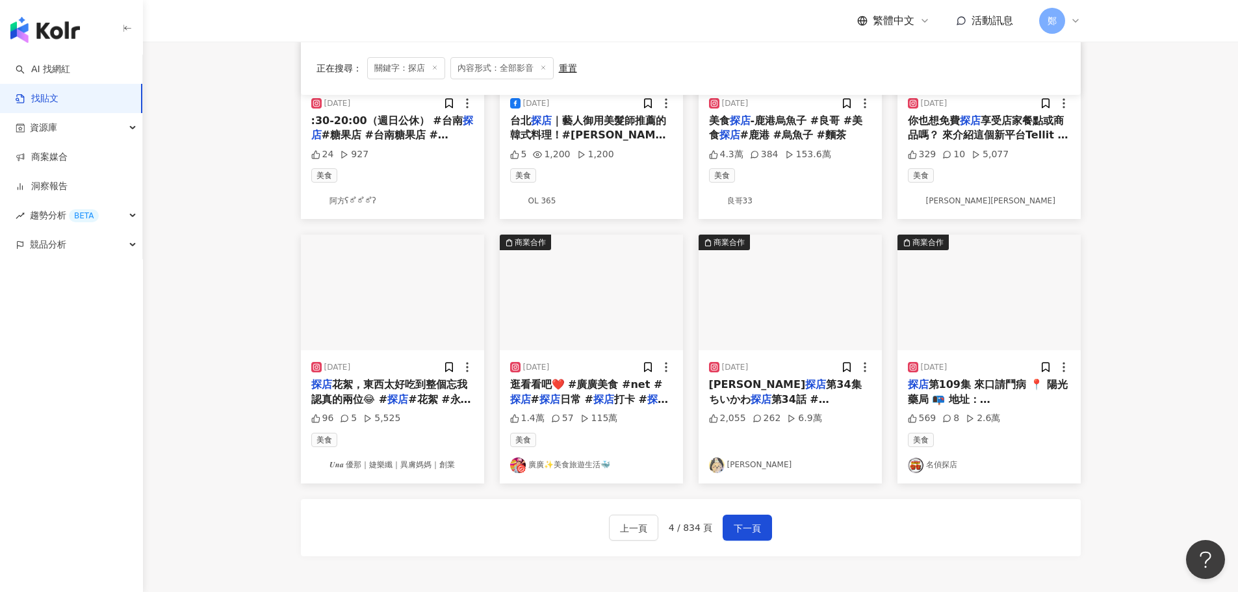
scroll to position [592, 0]
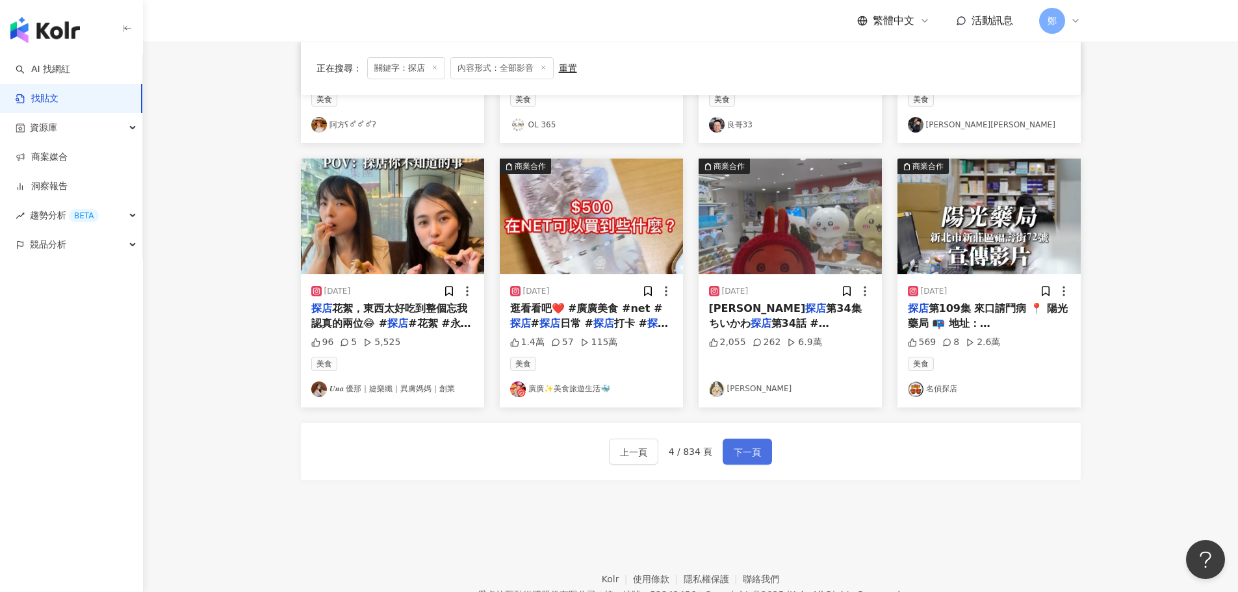
click at [734, 453] on span "下一頁" at bounding box center [746, 452] width 27 height 16
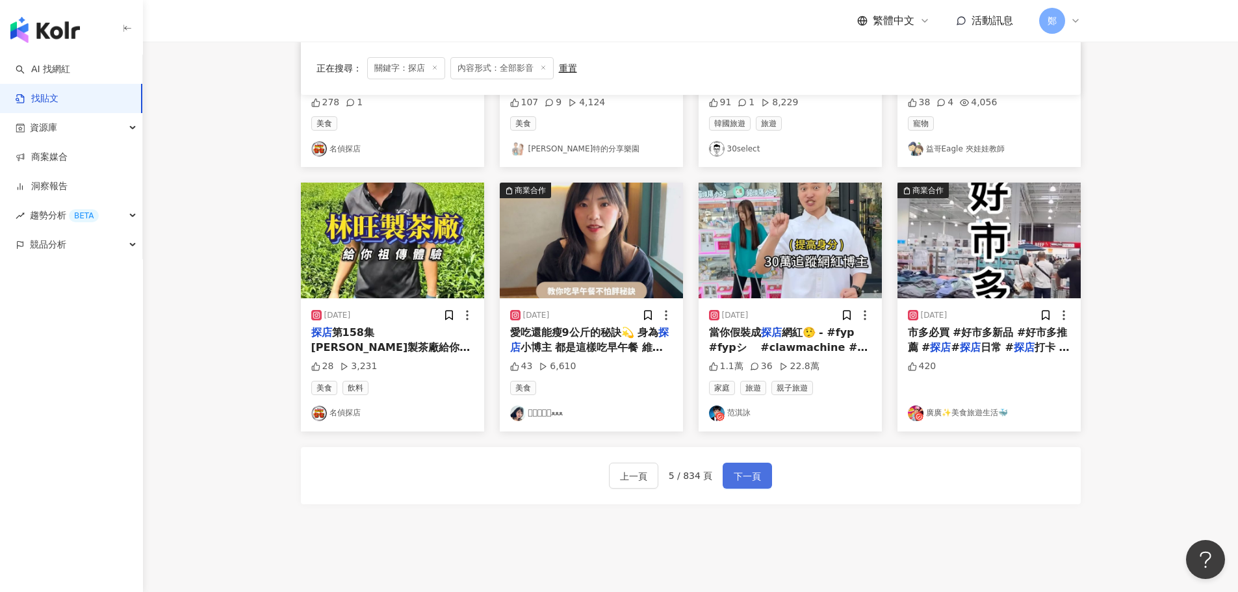
scroll to position [657, 0]
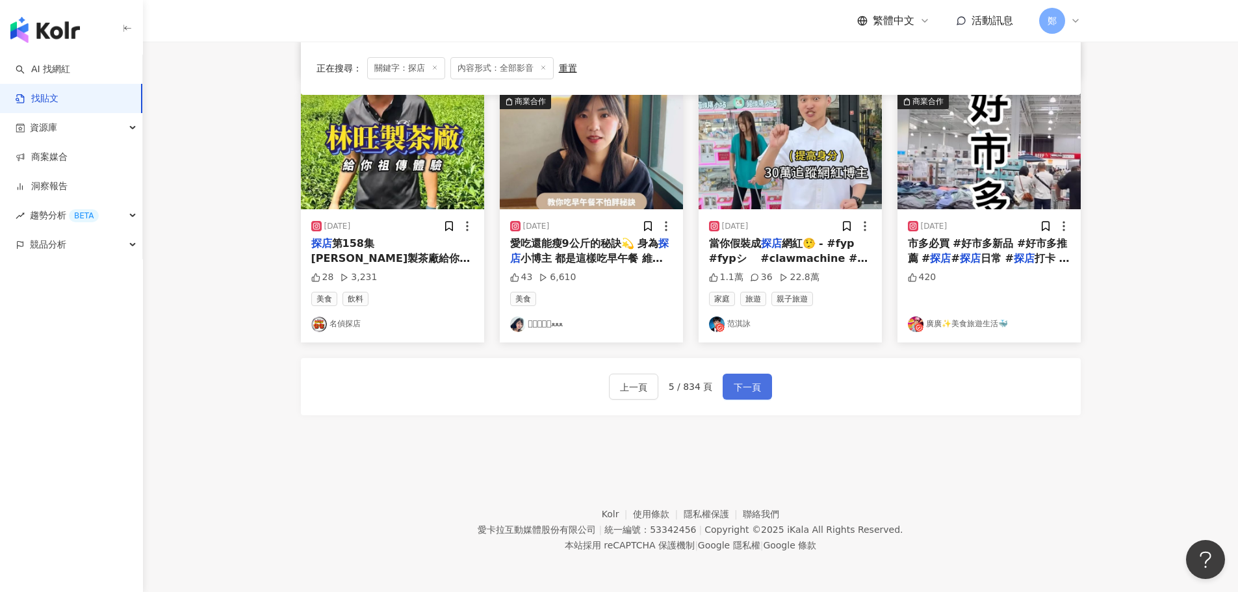
click at [757, 385] on span "下一頁" at bounding box center [746, 387] width 27 height 16
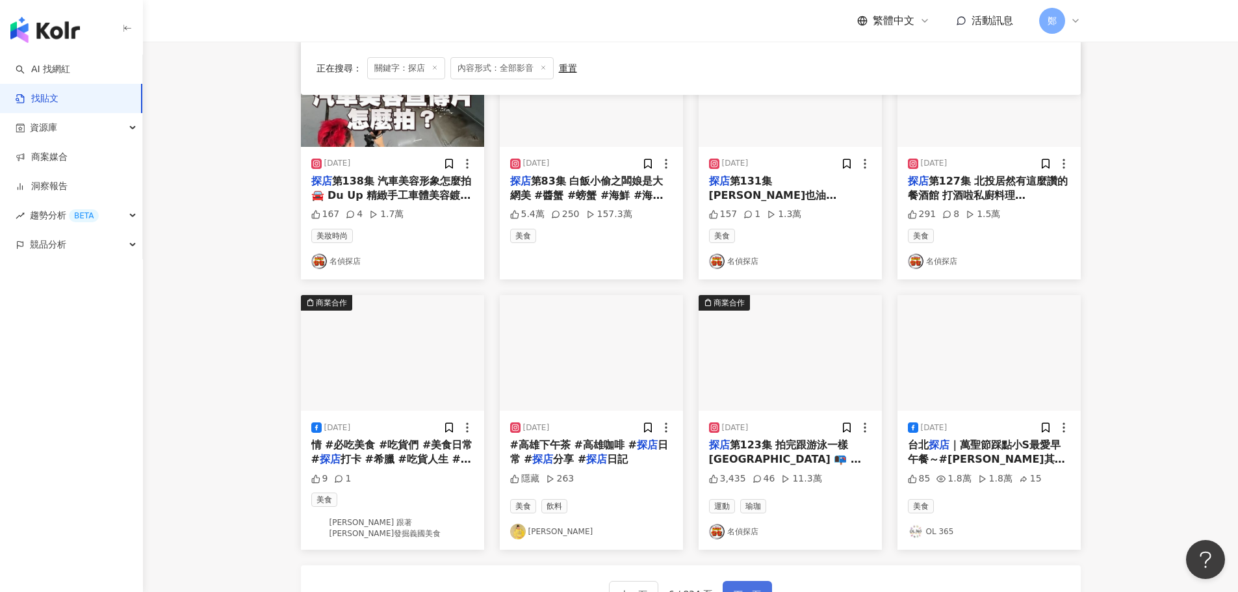
scroll to position [592, 0]
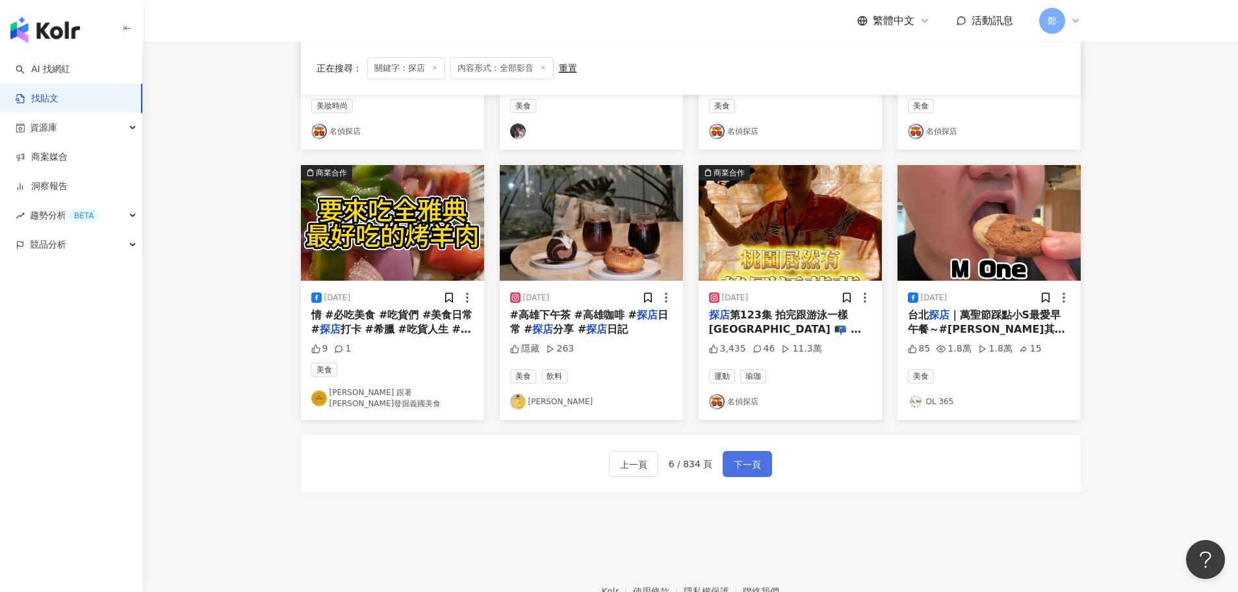
click at [757, 451] on button "下一頁" at bounding box center [746, 464] width 49 height 26
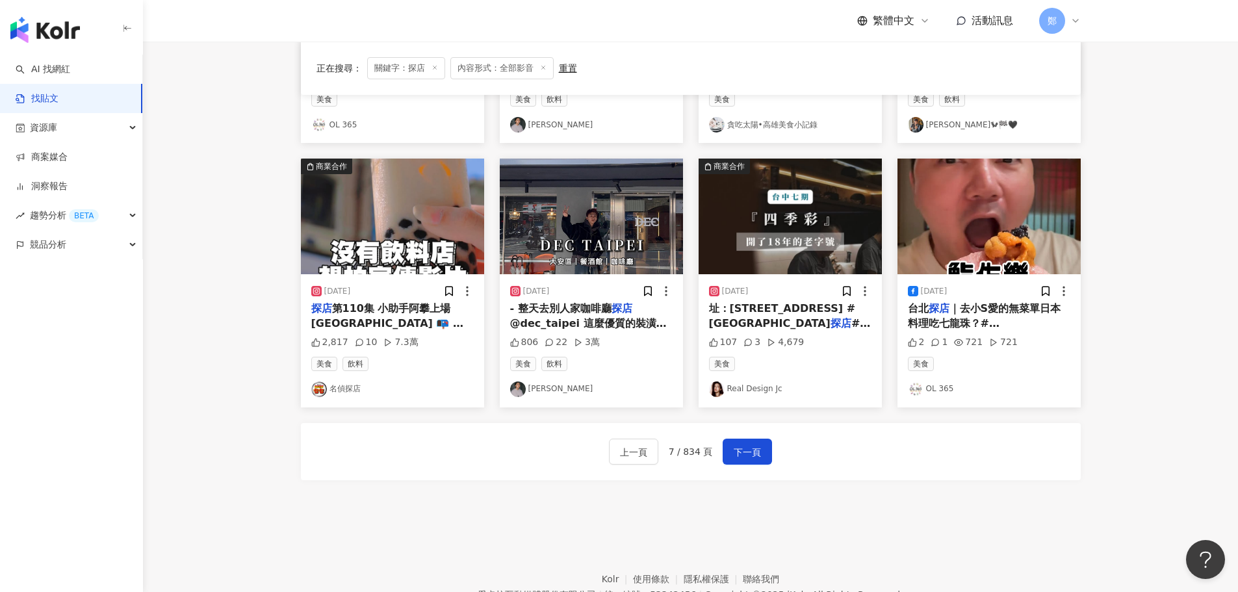
click at [282, 365] on div "正在搜尋 ： 關鍵字：探店 內容形式：全部影音 重置 排序： 關聯性 2024/9/28 吉伊卡哇 探店 第十七集 逢甲夜市 #吉伊卡哇#chiikawa #…" at bounding box center [691, 45] width 832 height 935
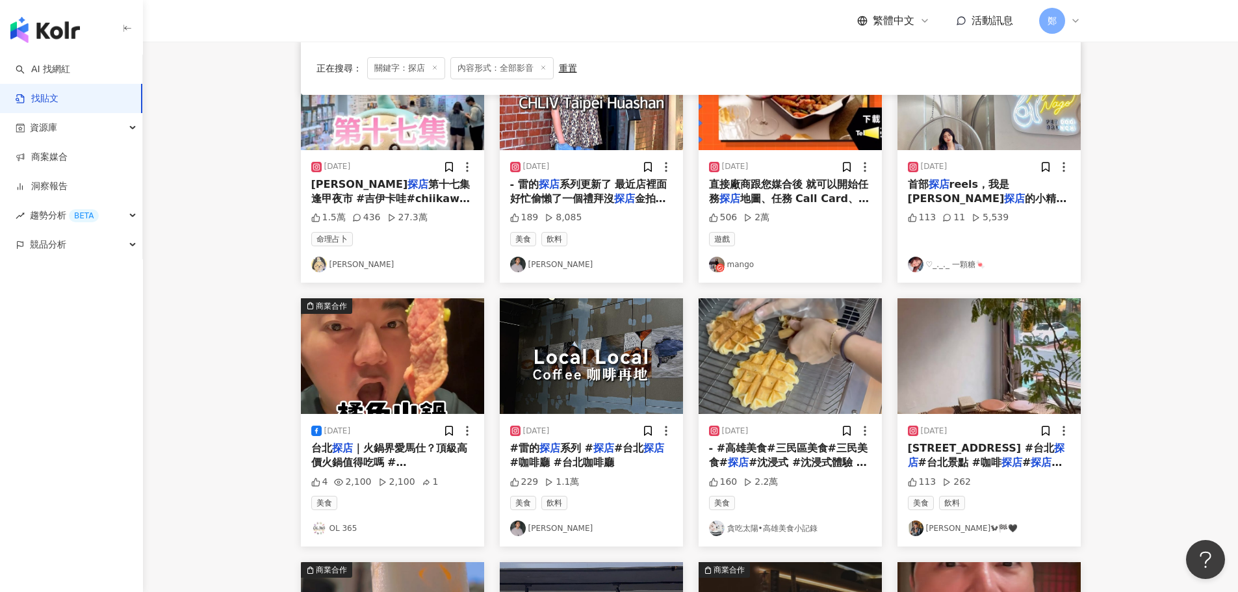
scroll to position [195, 0]
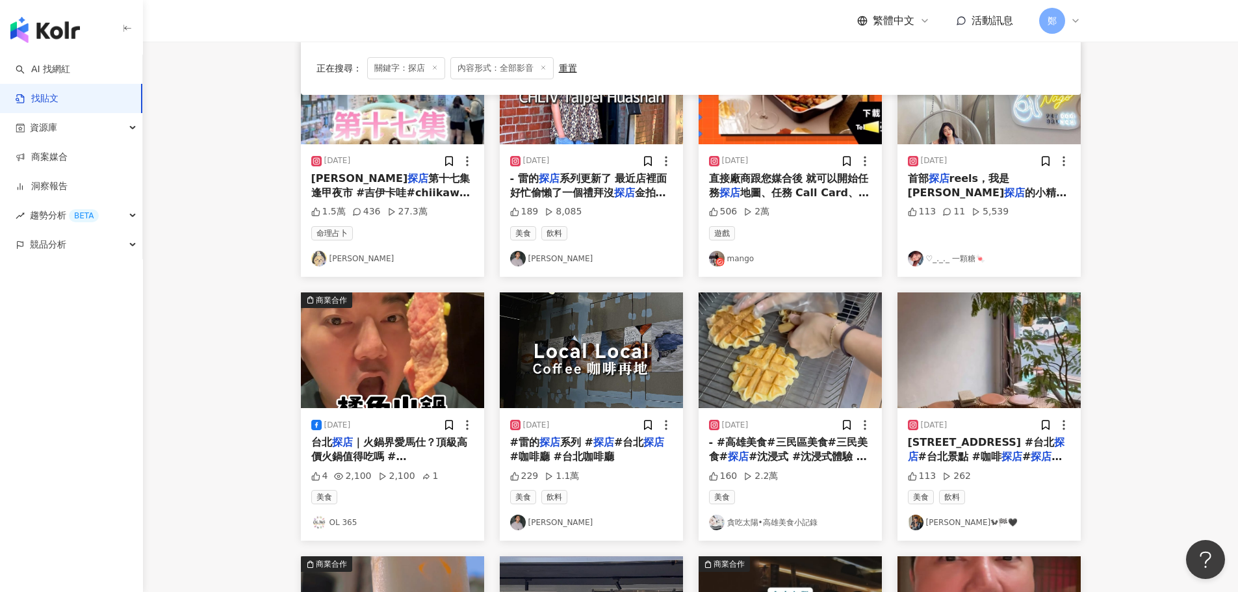
click at [264, 235] on main "不分平台 ** 台灣 搜尋 您可能感興趣： 旅行 美食探店 吃貨 踩點 美食 搜尋指引 內容形式 類型 追蹤數 發文時間 商業合作 官方帳號 排除 正在搜尋 …" at bounding box center [690, 378] width 1095 height 1063
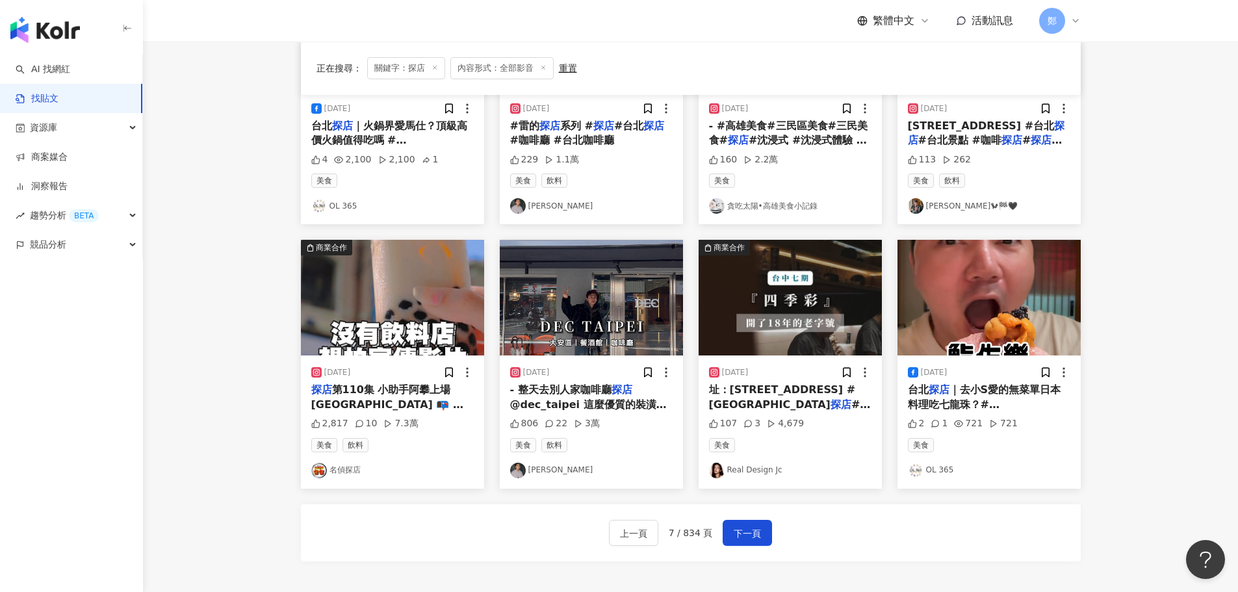
scroll to position [585, 0]
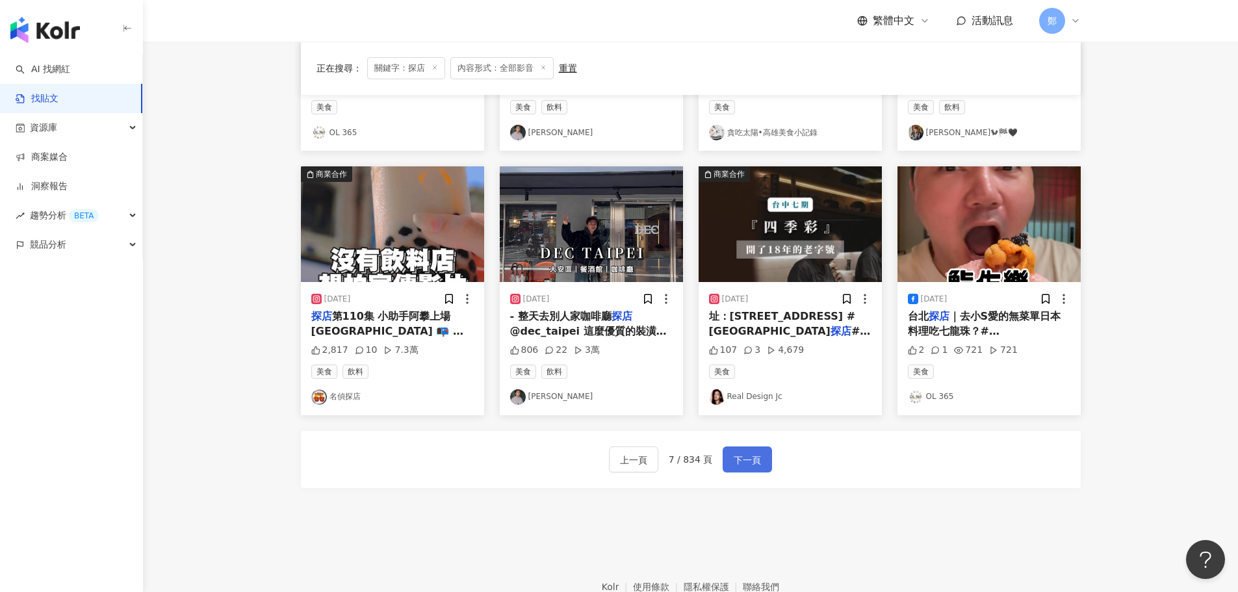
click at [761, 459] on button "下一頁" at bounding box center [746, 459] width 49 height 26
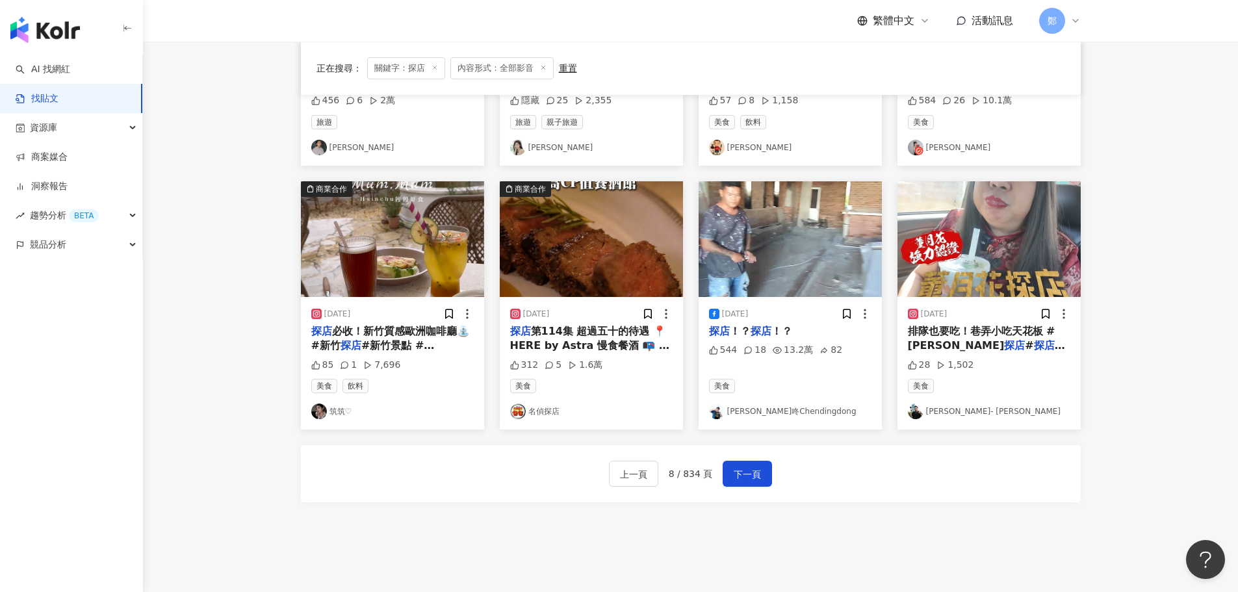
scroll to position [266, 0]
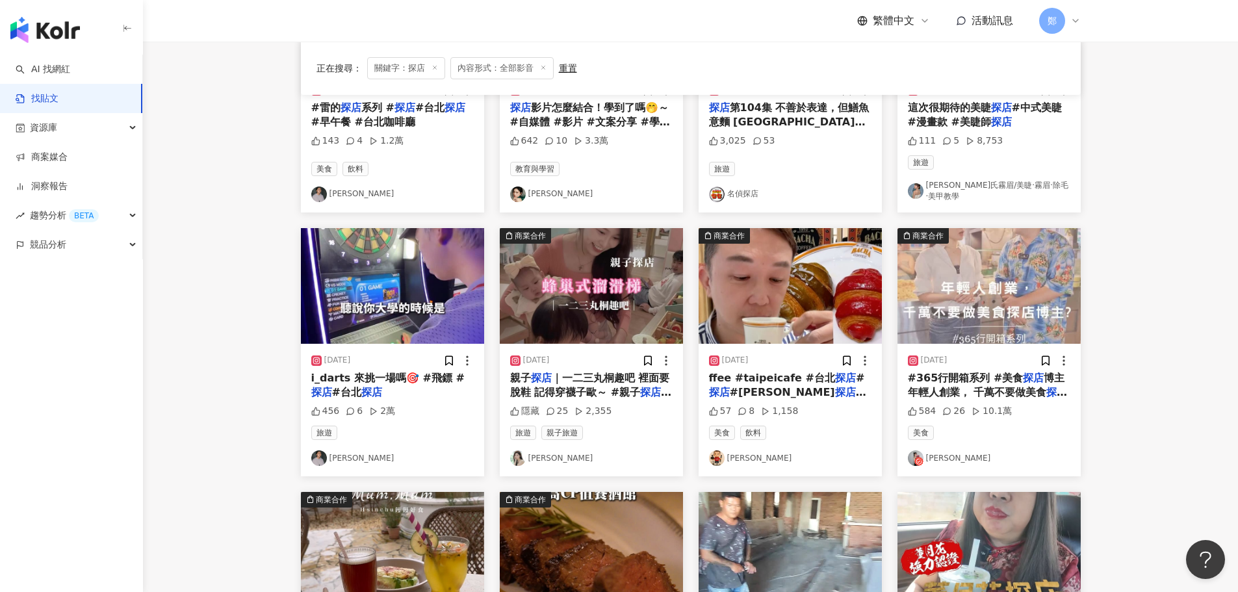
click at [333, 455] on link "Ray" at bounding box center [392, 458] width 162 height 16
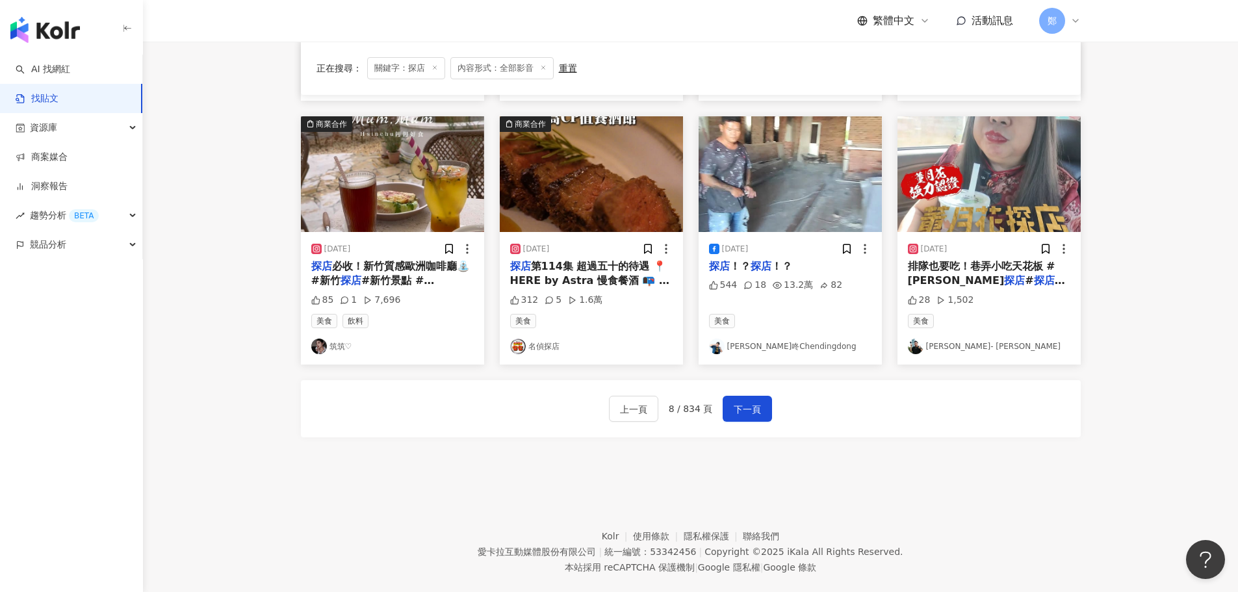
scroll to position [655, 0]
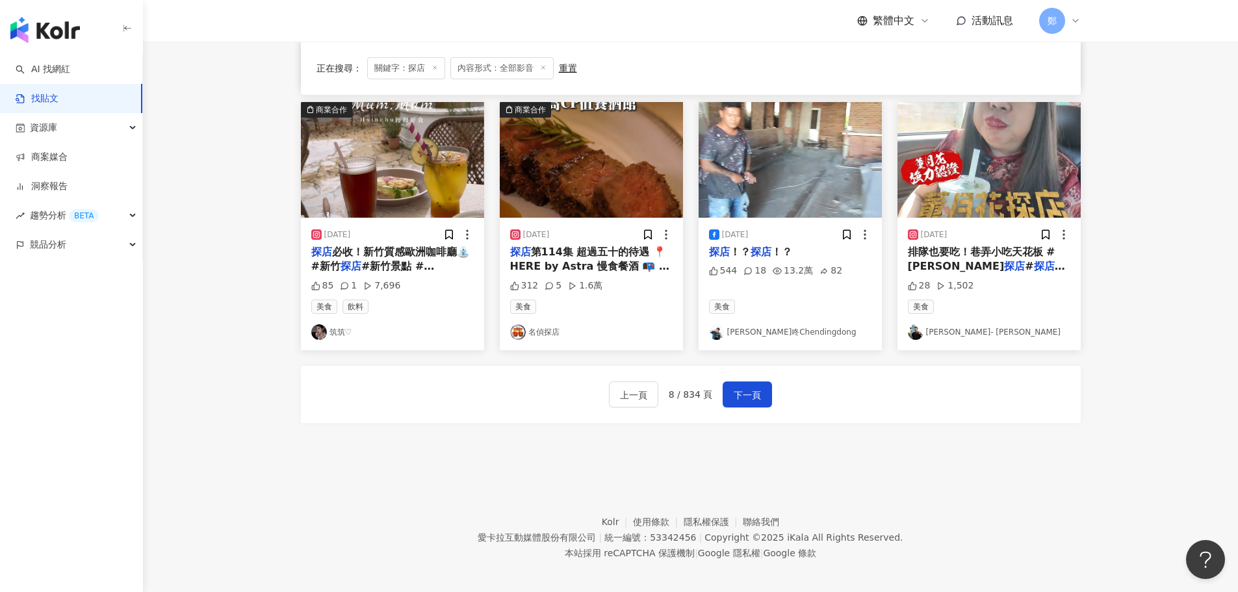
click at [766, 338] on link "[PERSON_NAME]咚Chendingdong" at bounding box center [790, 332] width 162 height 16
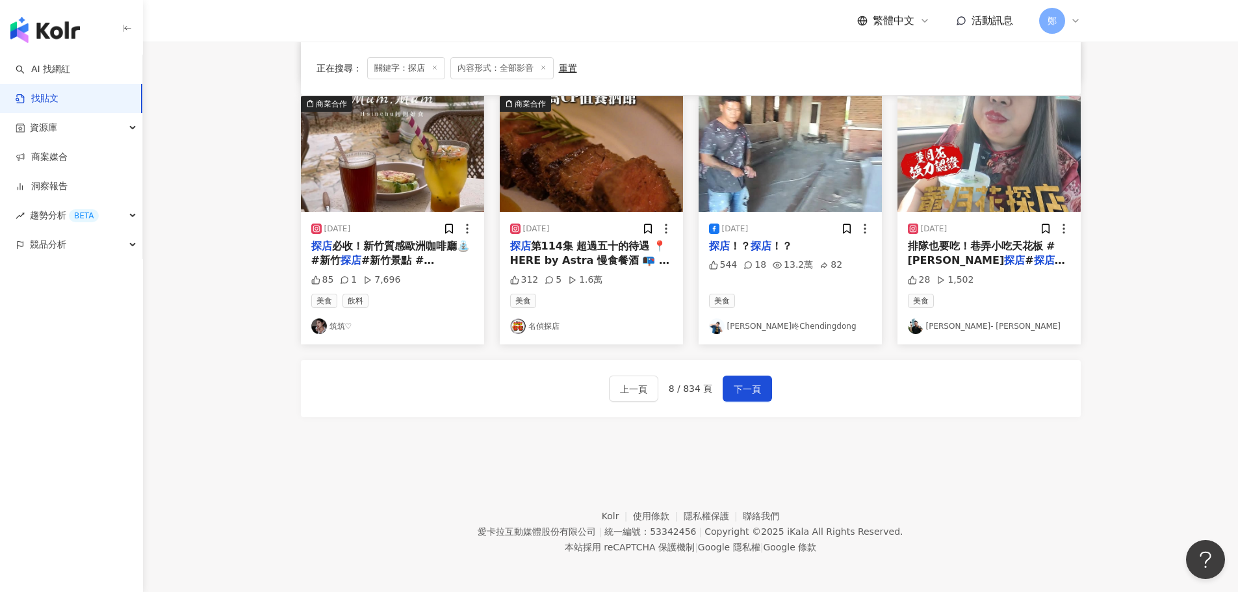
scroll to position [663, 0]
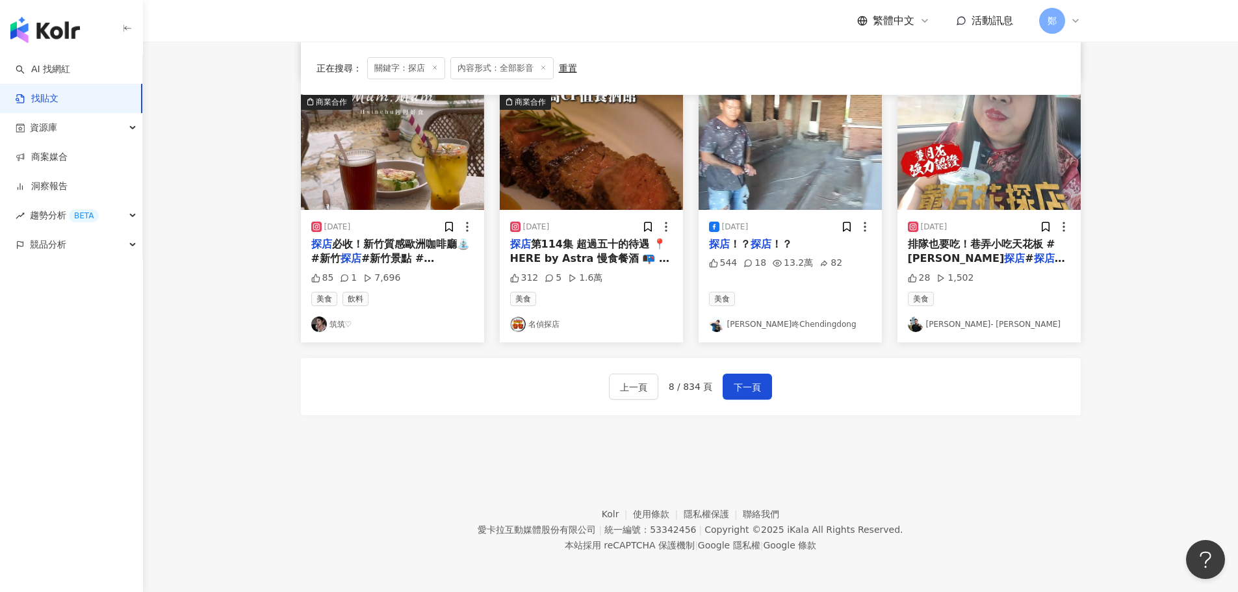
click at [771, 395] on div "上一頁 8 / 834 頁 下一頁" at bounding box center [691, 386] width 780 height 57
click at [750, 385] on span "下一頁" at bounding box center [746, 387] width 27 height 16
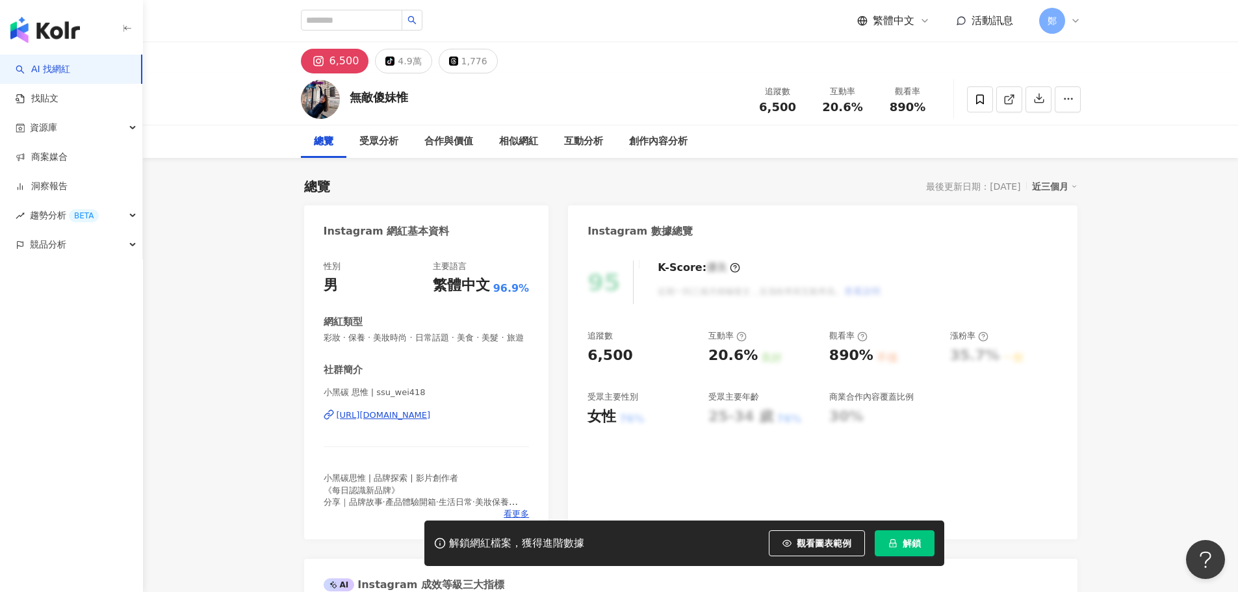
click at [420, 421] on div "https://www.instagram.com/ssu_wei418/" at bounding box center [383, 415] width 94 height 12
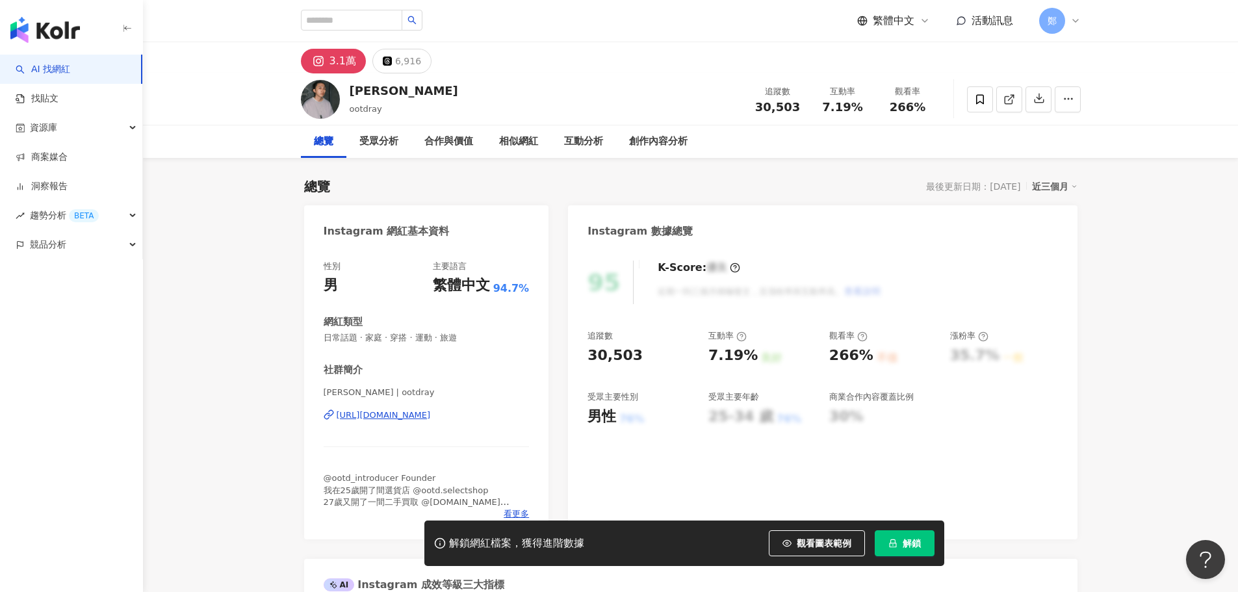
drag, startPoint x: 278, startPoint y: 286, endPoint x: 426, endPoint y: 514, distance: 272.4
click at [431, 411] on div "[URL][DOMAIN_NAME]" at bounding box center [383, 415] width 94 height 12
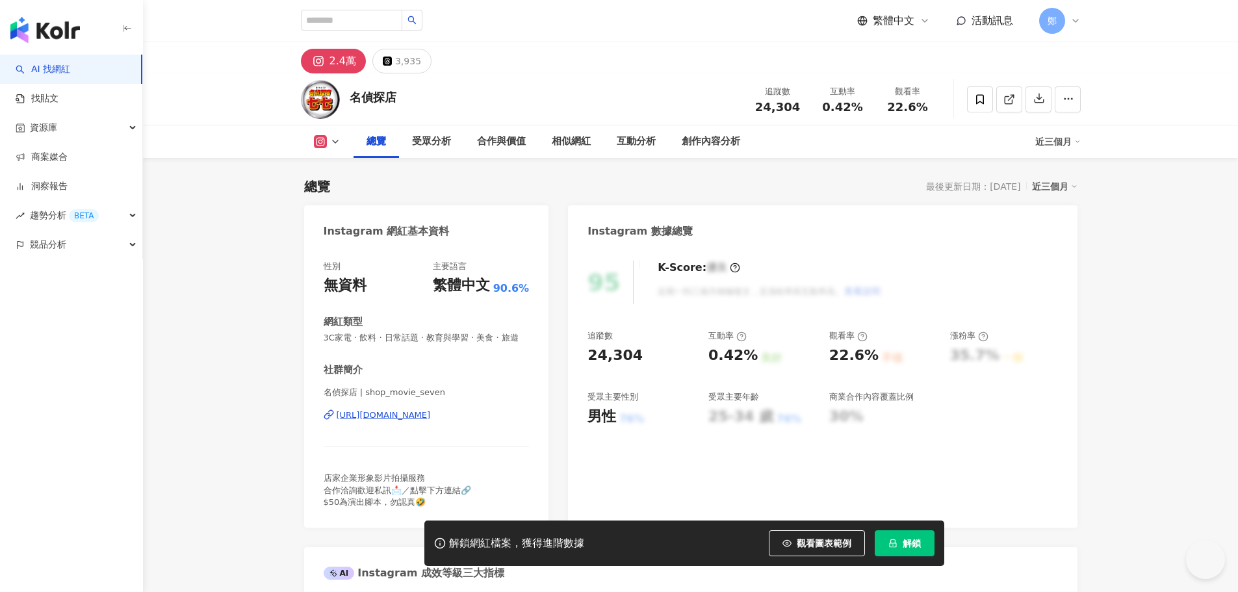
click at [431, 421] on div "[URL][DOMAIN_NAME]" at bounding box center [383, 415] width 94 height 12
click at [405, 421] on div "https://www.instagram.com/shop_movie_seven/" at bounding box center [383, 415] width 94 height 12
